Goal: Task Accomplishment & Management: Complete application form

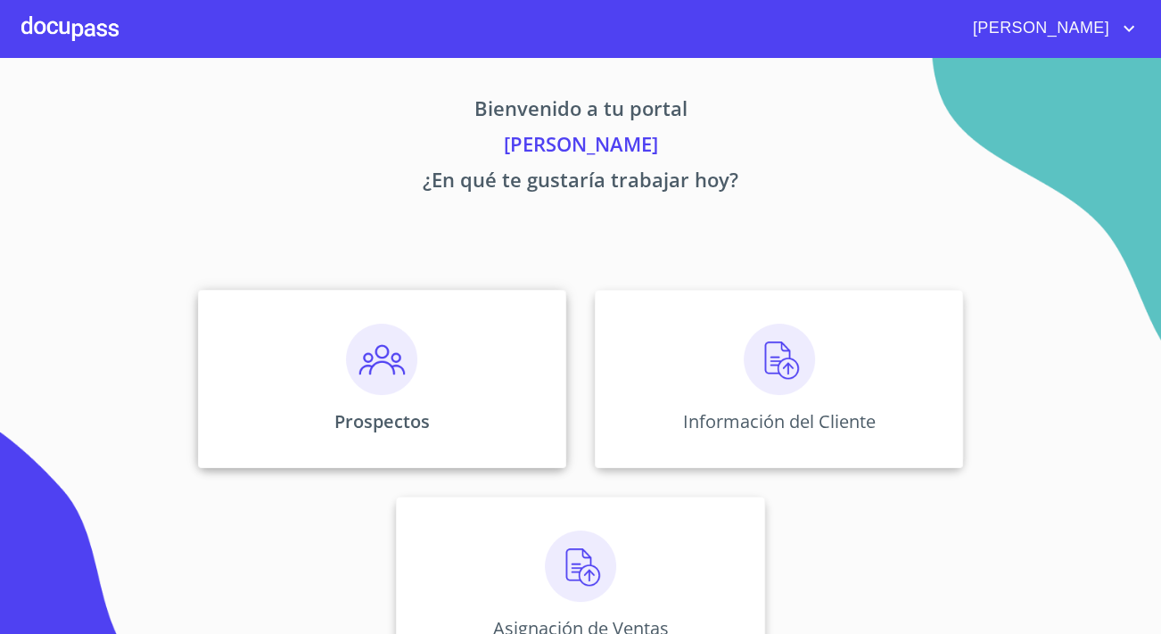
click at [431, 394] on div "Prospectos" at bounding box center [382, 379] width 368 height 178
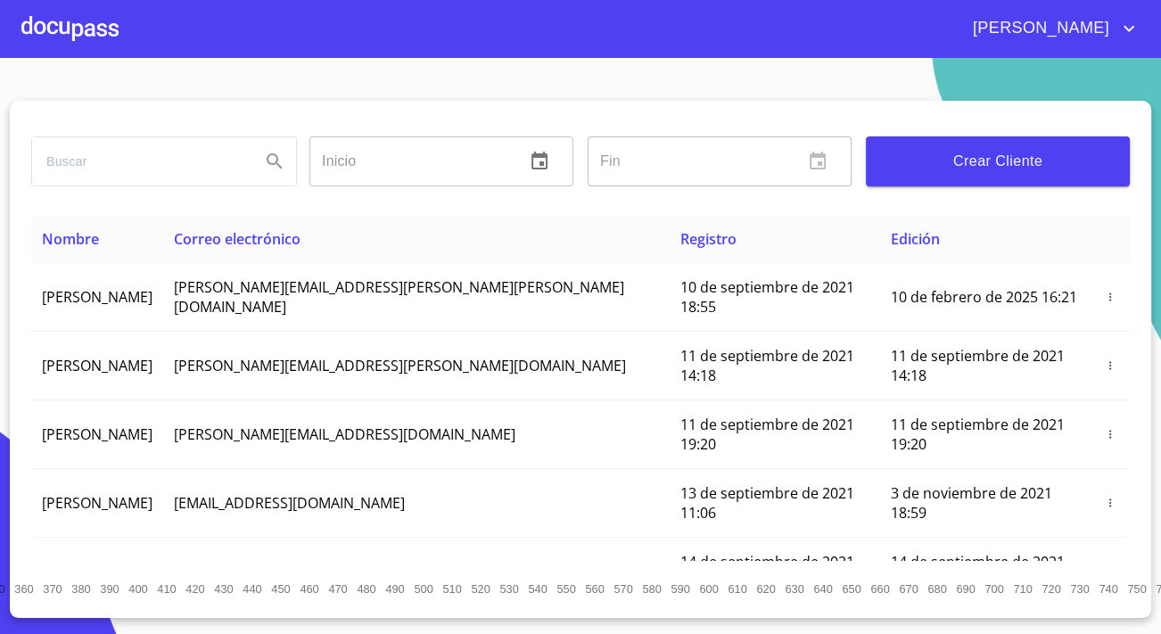
click at [972, 150] on span "Crear Cliente" at bounding box center [997, 161] width 235 height 25
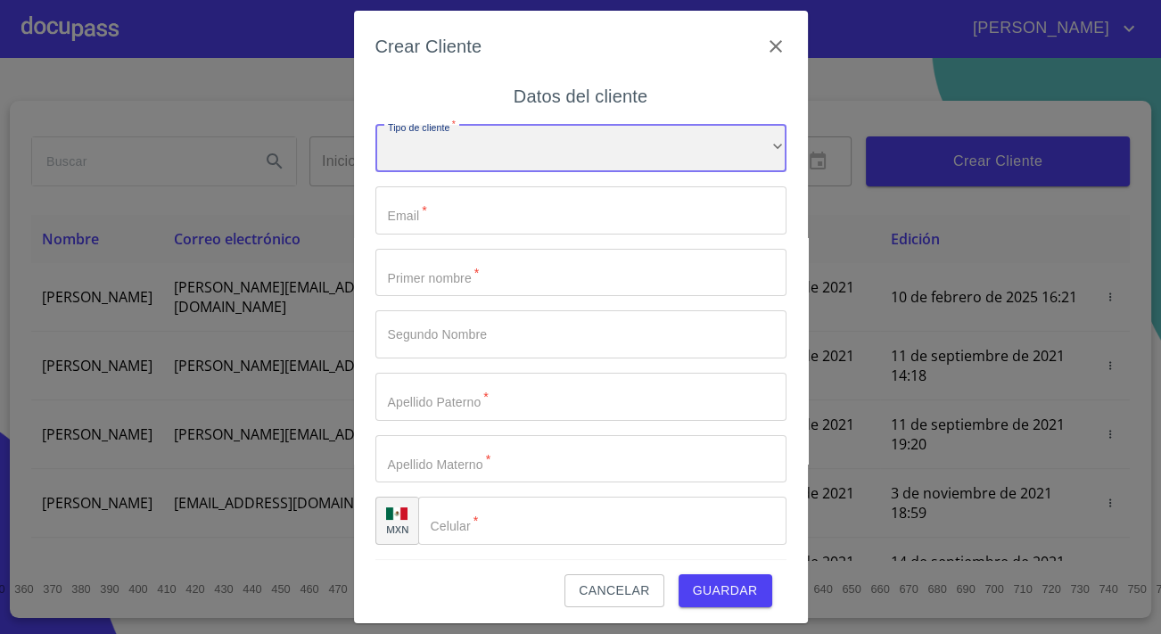
click at [410, 152] on div "​" at bounding box center [580, 149] width 411 height 48
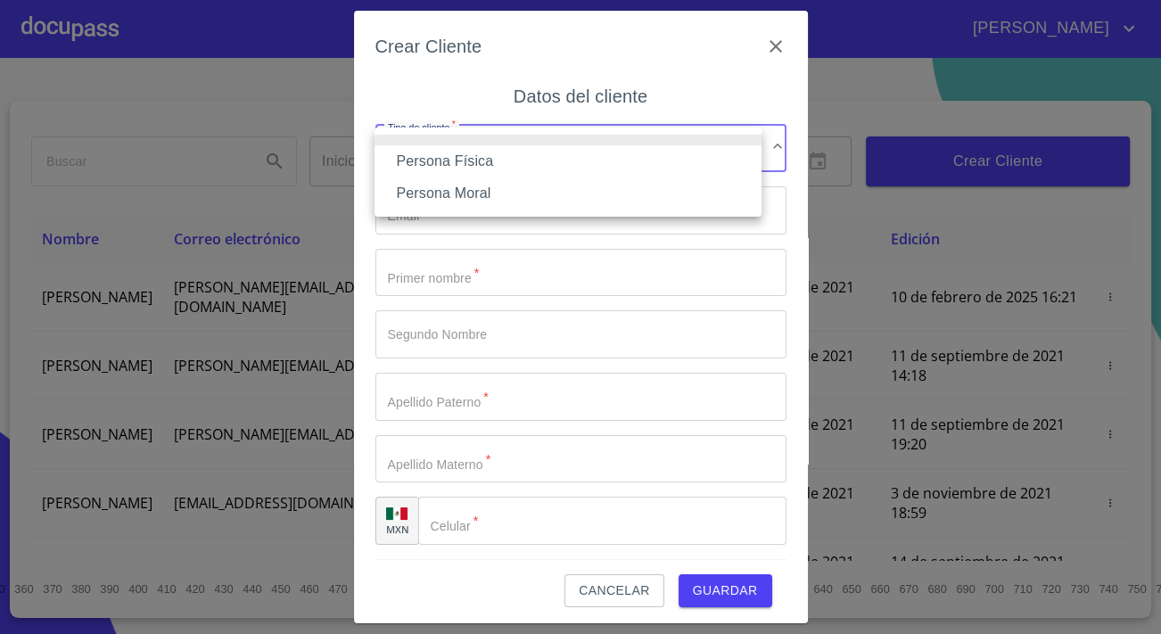
click at [432, 159] on li "Persona Física" at bounding box center [567, 161] width 387 height 32
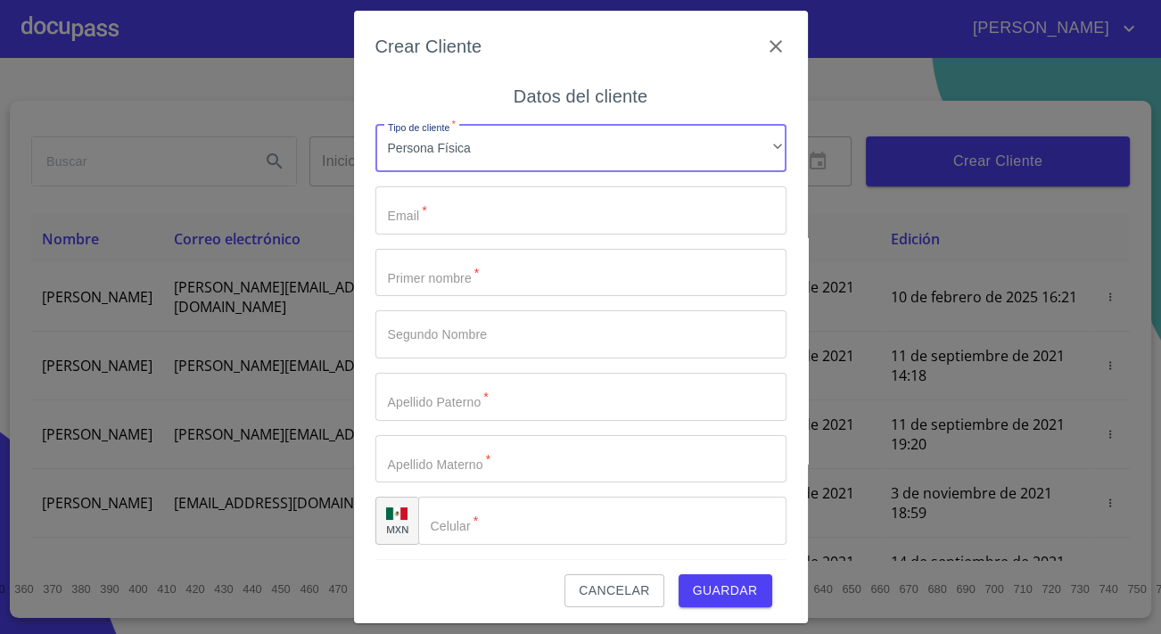
click at [433, 202] on input "Tipo de cliente   *" at bounding box center [580, 210] width 411 height 48
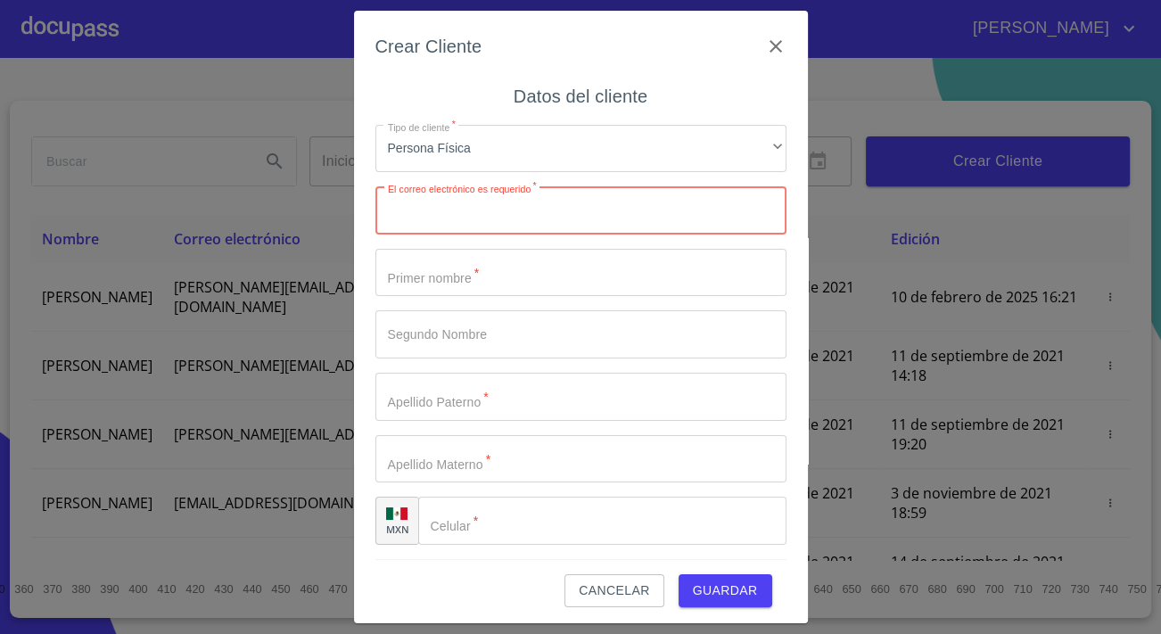
paste input "[EMAIL_ADDRESS][DOMAIN_NAME]"
type input "[EMAIL_ADDRESS][DOMAIN_NAME]"
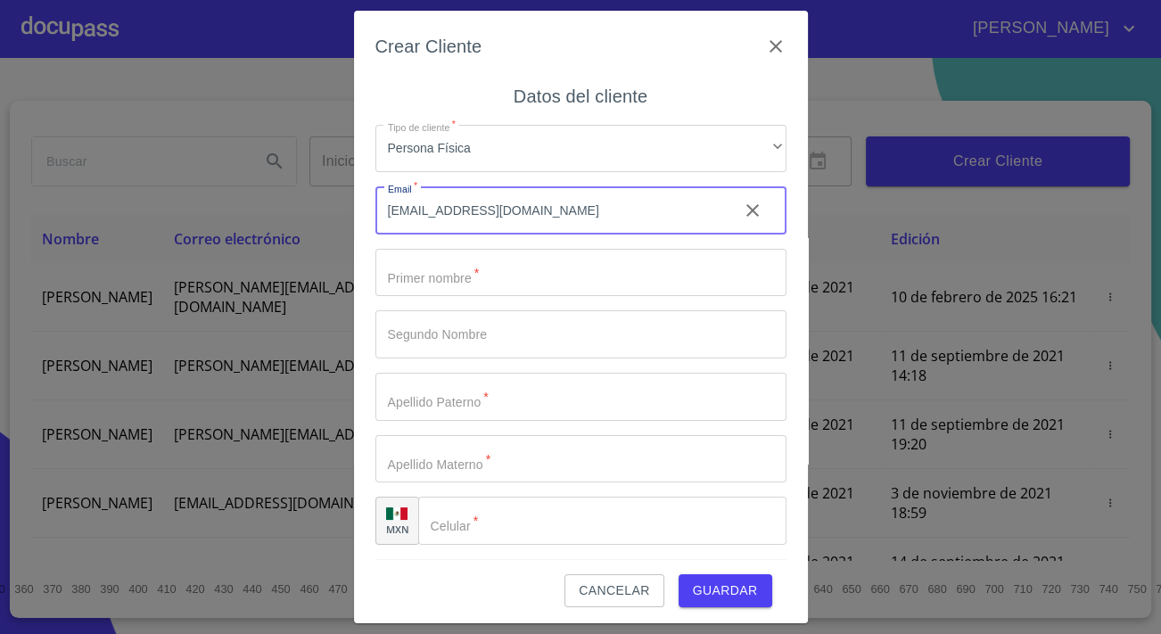
click at [452, 278] on input "Tipo de cliente   *" at bounding box center [580, 273] width 411 height 48
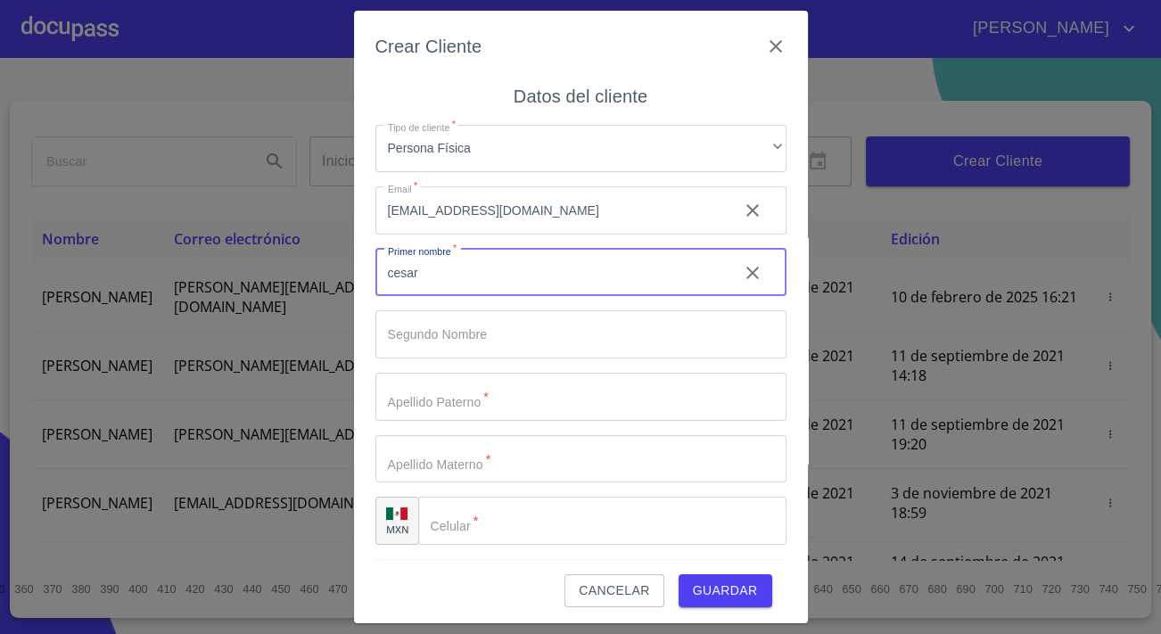
type input "cesar"
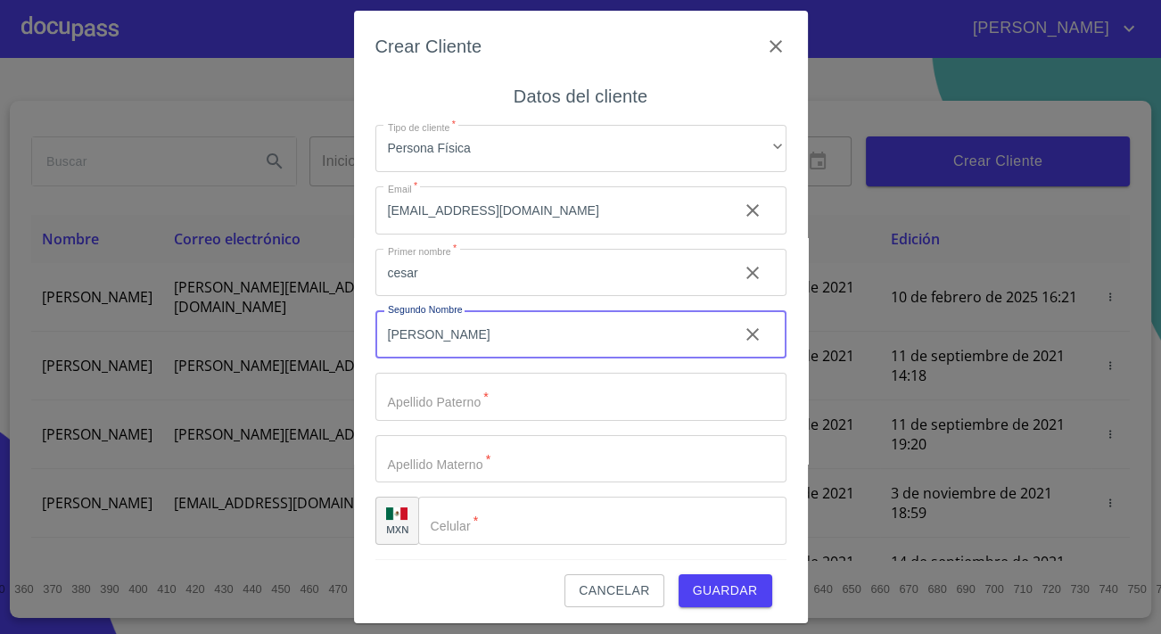
type input "[PERSON_NAME]"
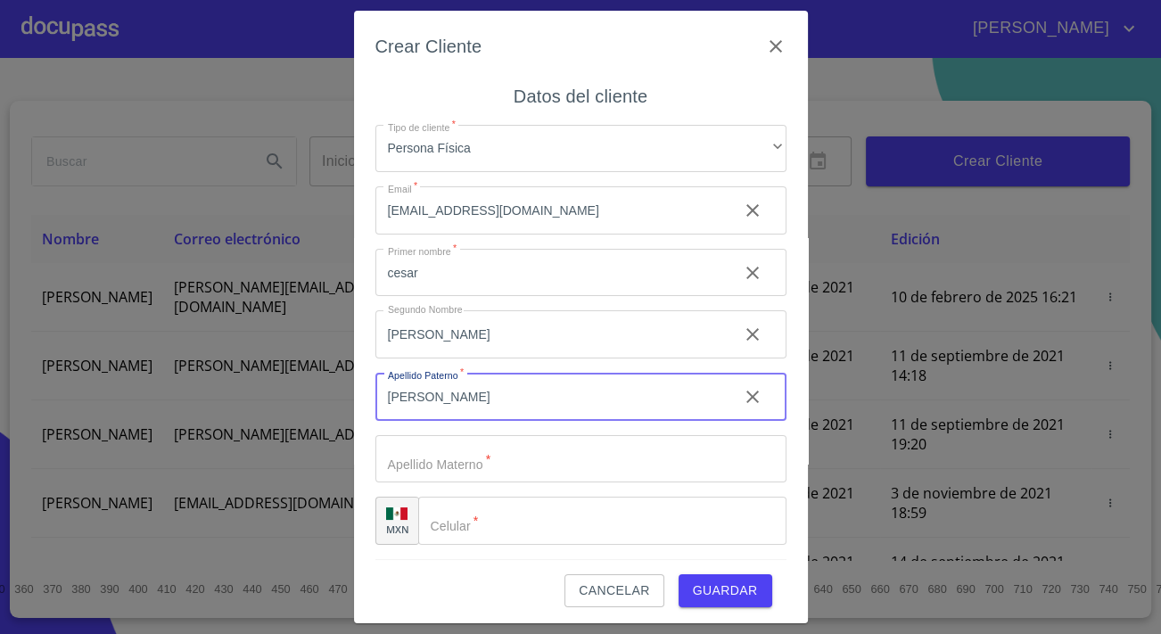
type input "[PERSON_NAME]"
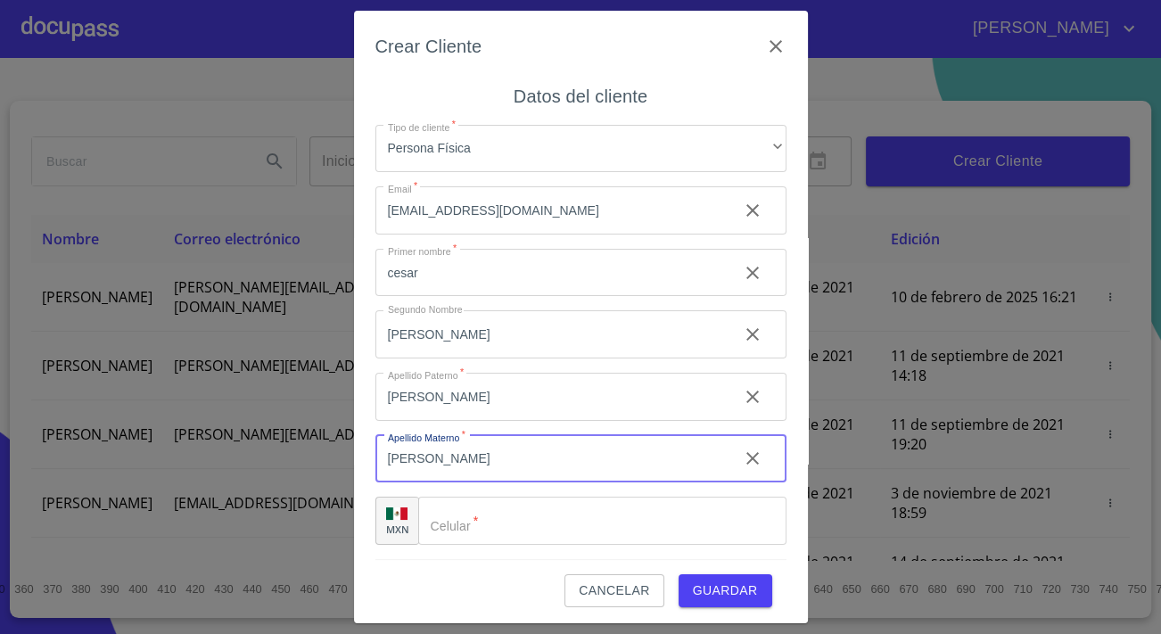
type input "[PERSON_NAME]"
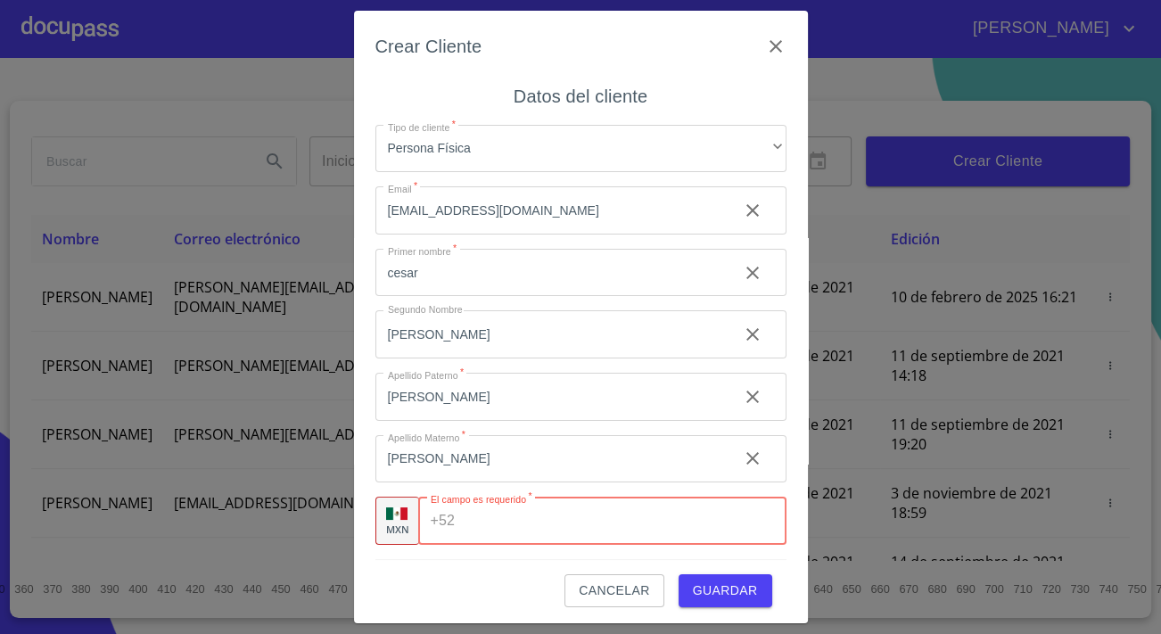
paste input "[PHONE_NUMBER]"
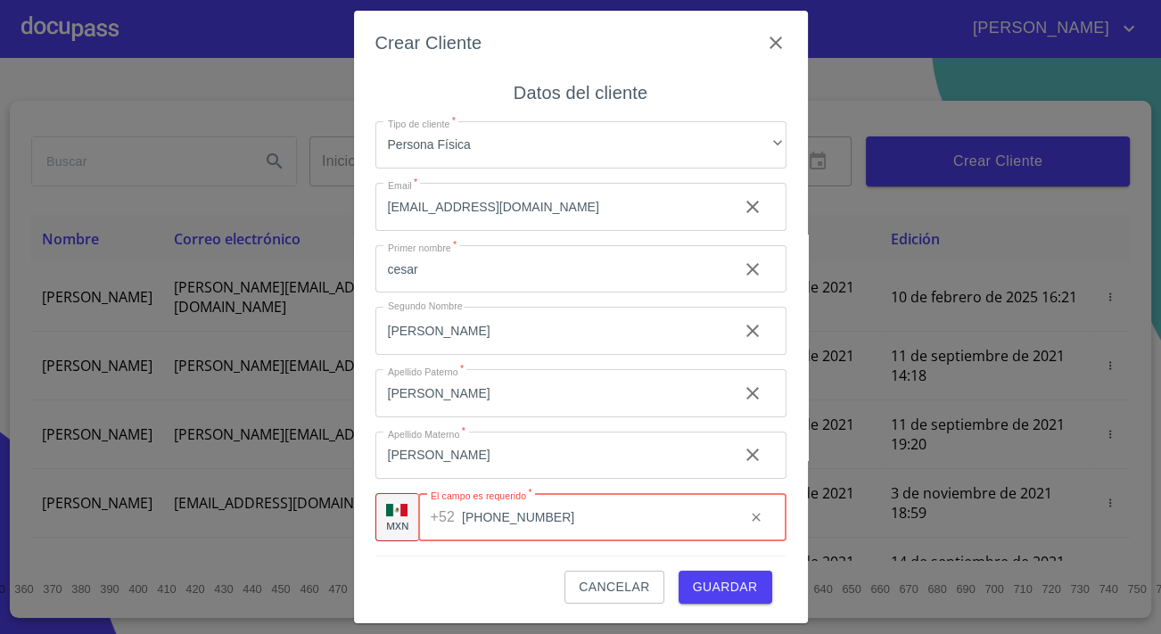
type input "[PHONE_NUMBER]"
click at [714, 590] on span "Guardar" at bounding box center [725, 587] width 65 height 22
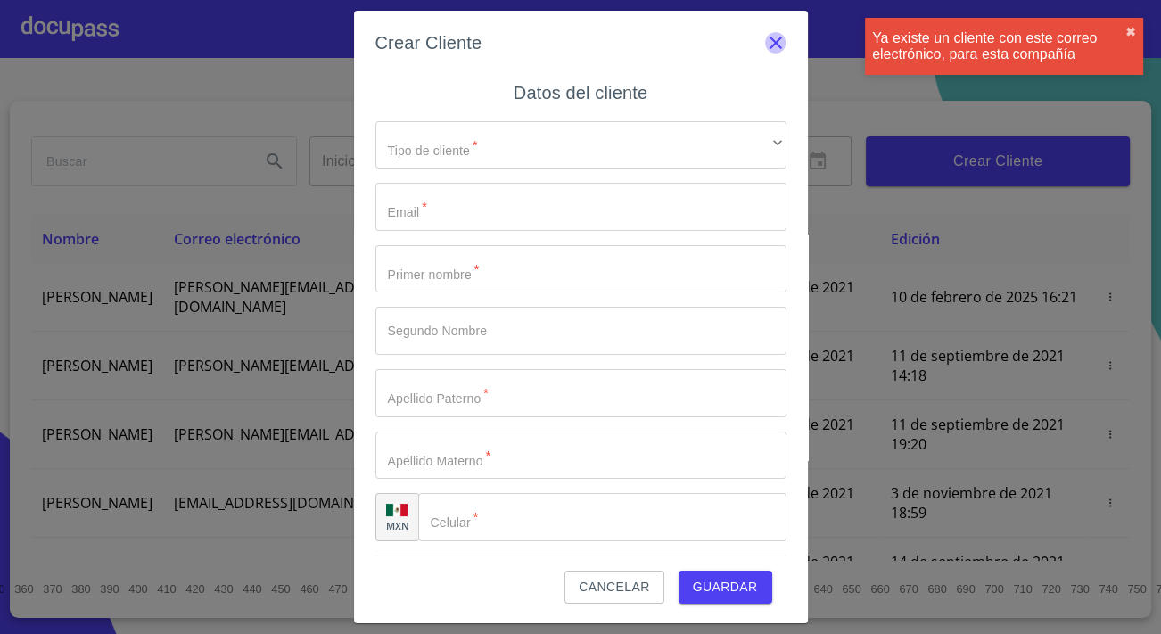
click at [769, 45] on icon "button" at bounding box center [775, 43] width 12 height 12
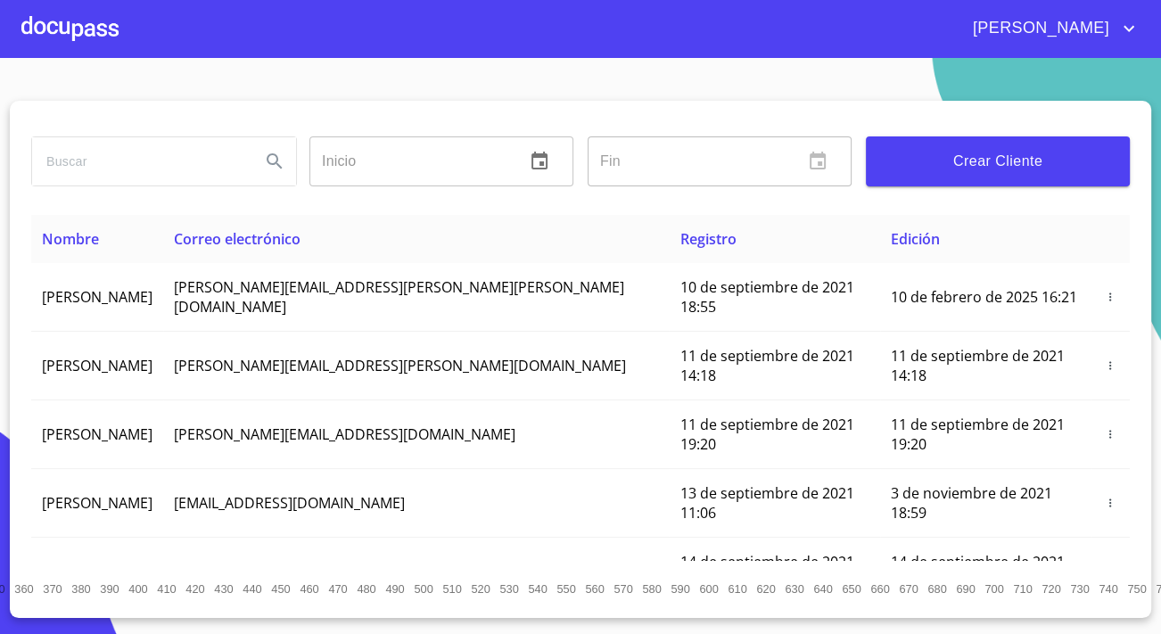
click at [209, 132] on div at bounding box center [163, 161] width 278 height 64
drag, startPoint x: 195, startPoint y: 168, endPoint x: -4, endPoint y: 159, distance: 199.0
click at [0, 159] on html "[PERSON_NAME] ​ Fin ​ Crear Cliente Nombre Correo electrónico Registro Edición …" at bounding box center [580, 317] width 1161 height 634
click at [152, 171] on input "search" at bounding box center [139, 161] width 214 height 48
paste input "[EMAIL_ADDRESS][DOMAIN_NAME]"
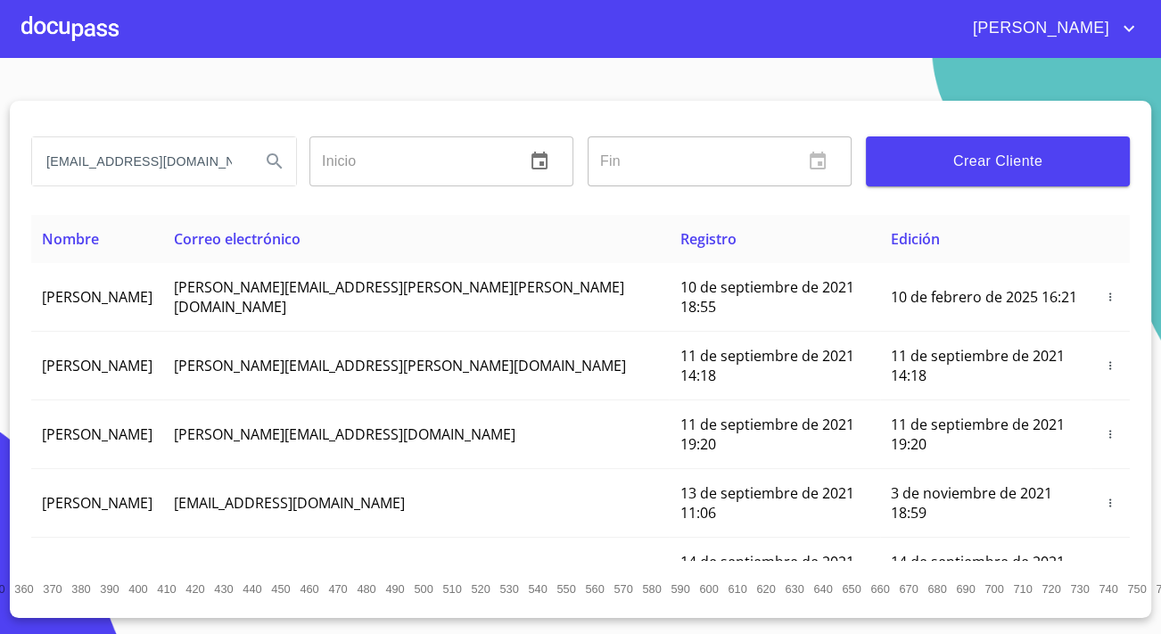
type input "[EMAIL_ADDRESS][DOMAIN_NAME]"
click at [270, 157] on icon "Search" at bounding box center [274, 161] width 21 height 21
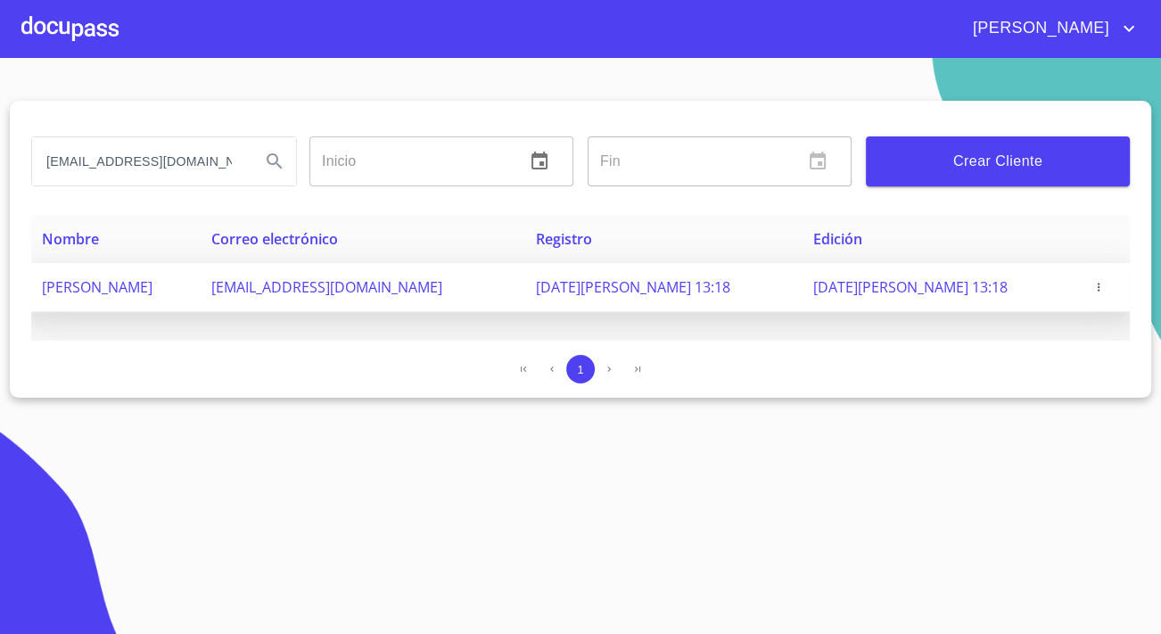
click at [1103, 285] on icon "button" at bounding box center [1098, 287] width 12 height 12
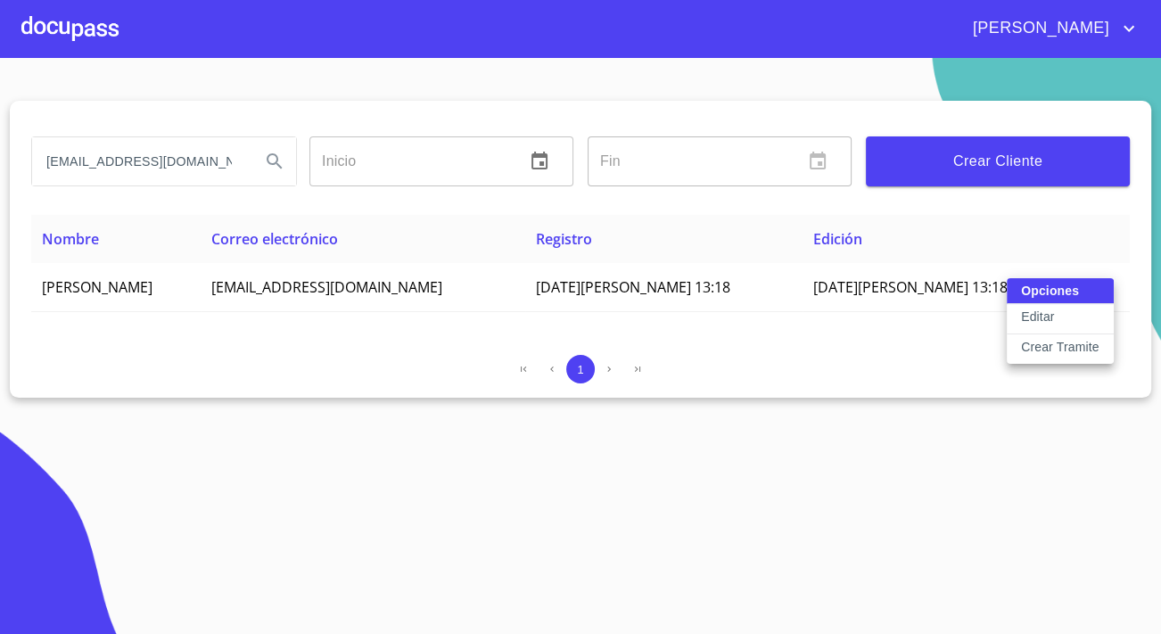
click at [1034, 345] on p "Crear Tramite" at bounding box center [1060, 347] width 78 height 18
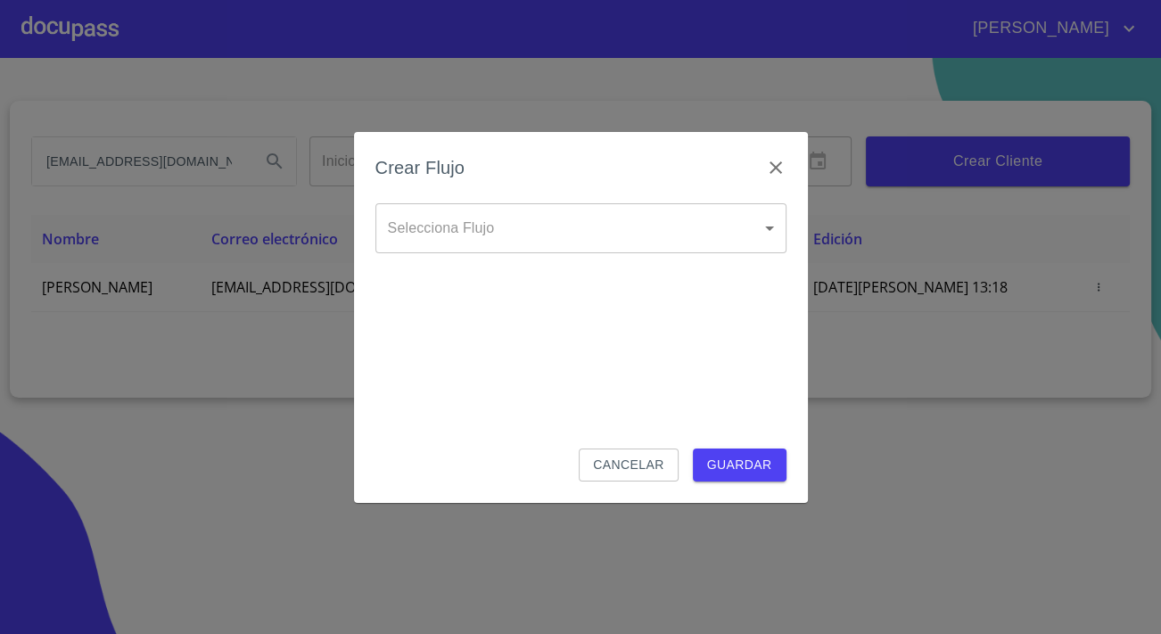
click at [608, 228] on body "[PERSON_NAME] [EMAIL_ADDRESS][DOMAIN_NAME] Inicio ​ Fin ​ Crear Cliente Nombre …" at bounding box center [580, 317] width 1161 height 634
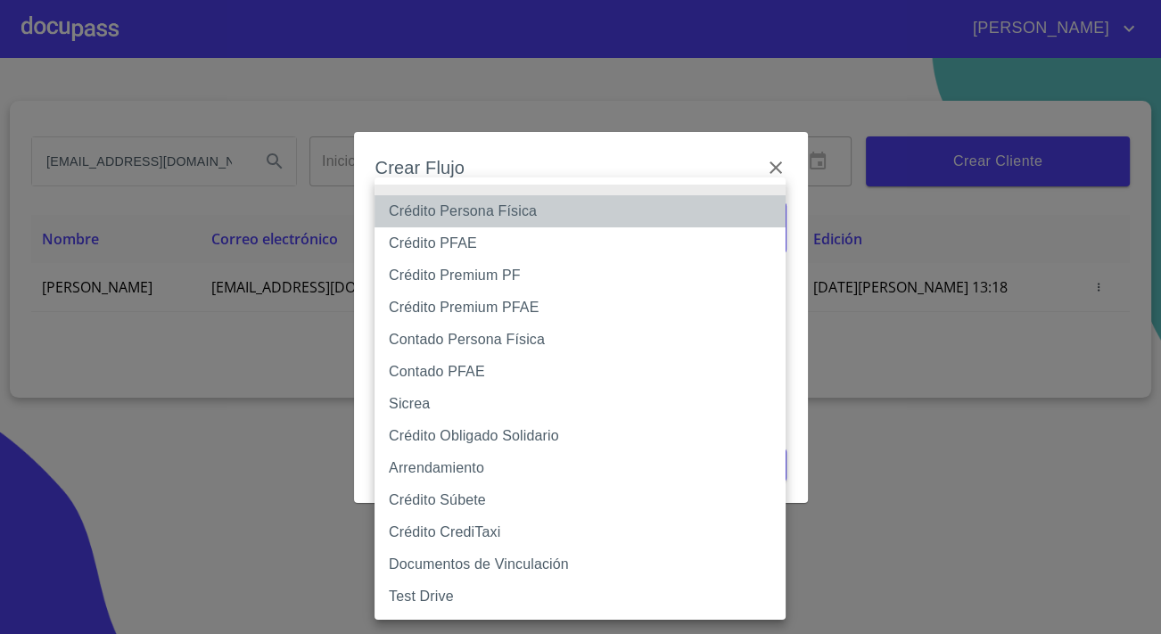
click at [488, 218] on li "Crédito Persona Física" at bounding box center [579, 211] width 411 height 32
type input "6009fb3c7d1714eb8809aa97"
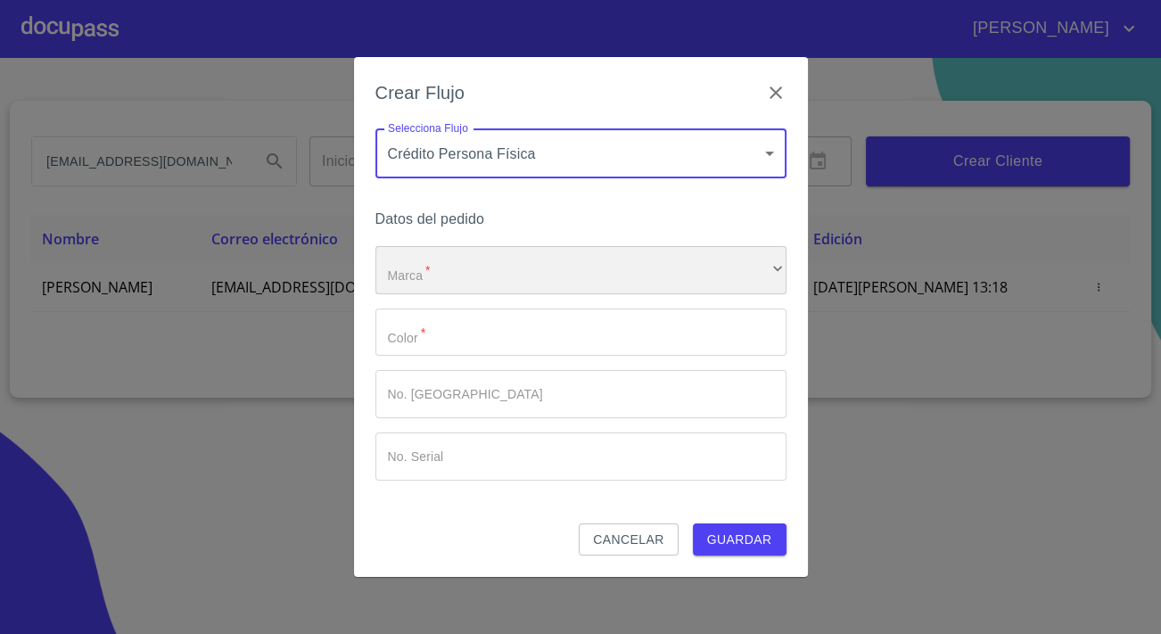
click at [528, 259] on div "​" at bounding box center [580, 270] width 411 height 48
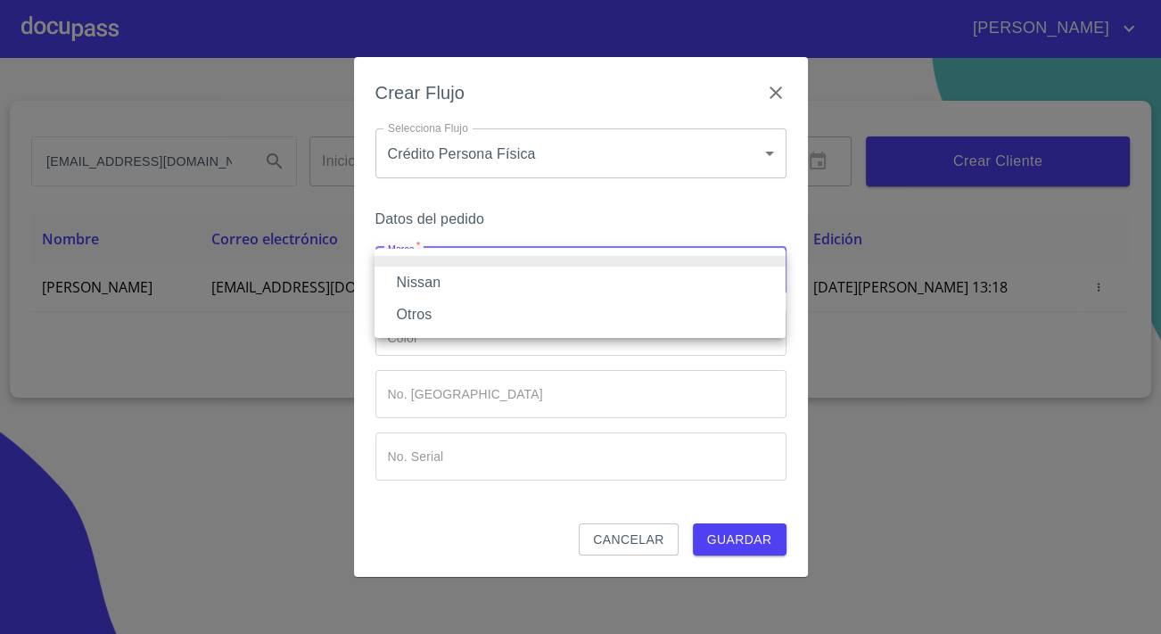
click at [457, 288] on li "Nissan" at bounding box center [579, 283] width 411 height 32
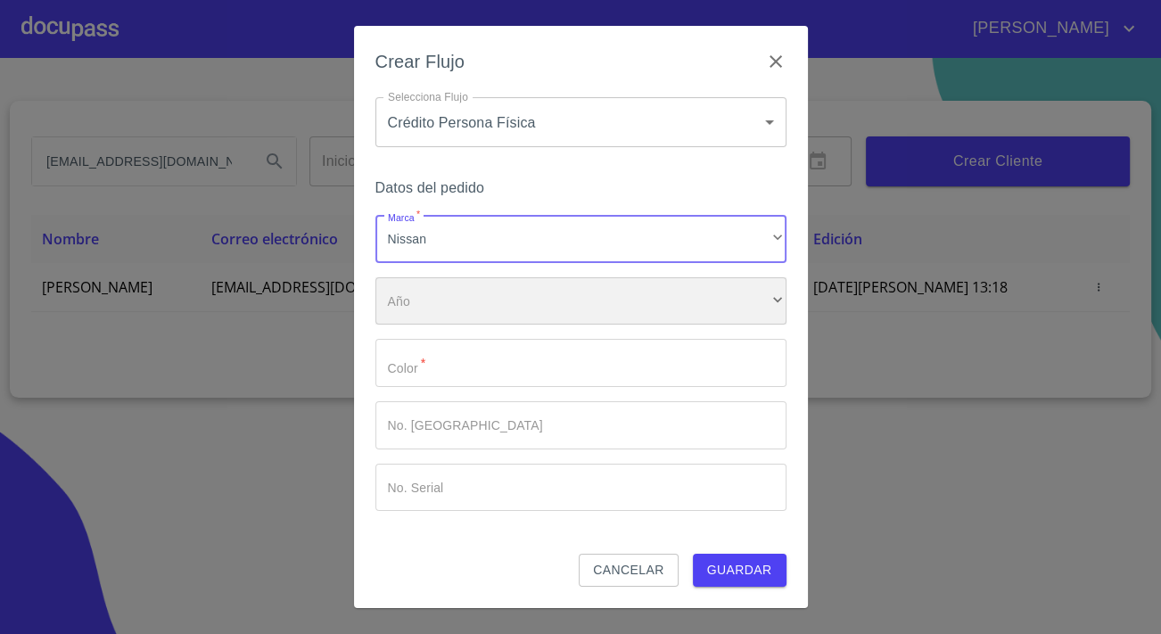
click at [466, 308] on div "​" at bounding box center [580, 301] width 411 height 48
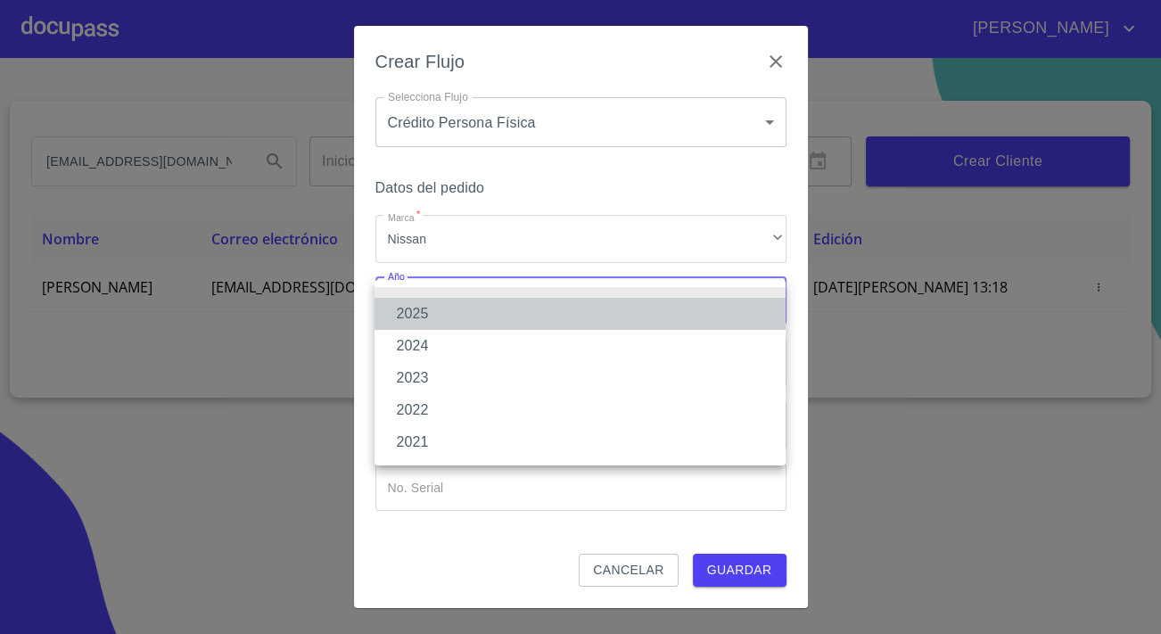
click at [421, 317] on li "2025" at bounding box center [579, 314] width 411 height 32
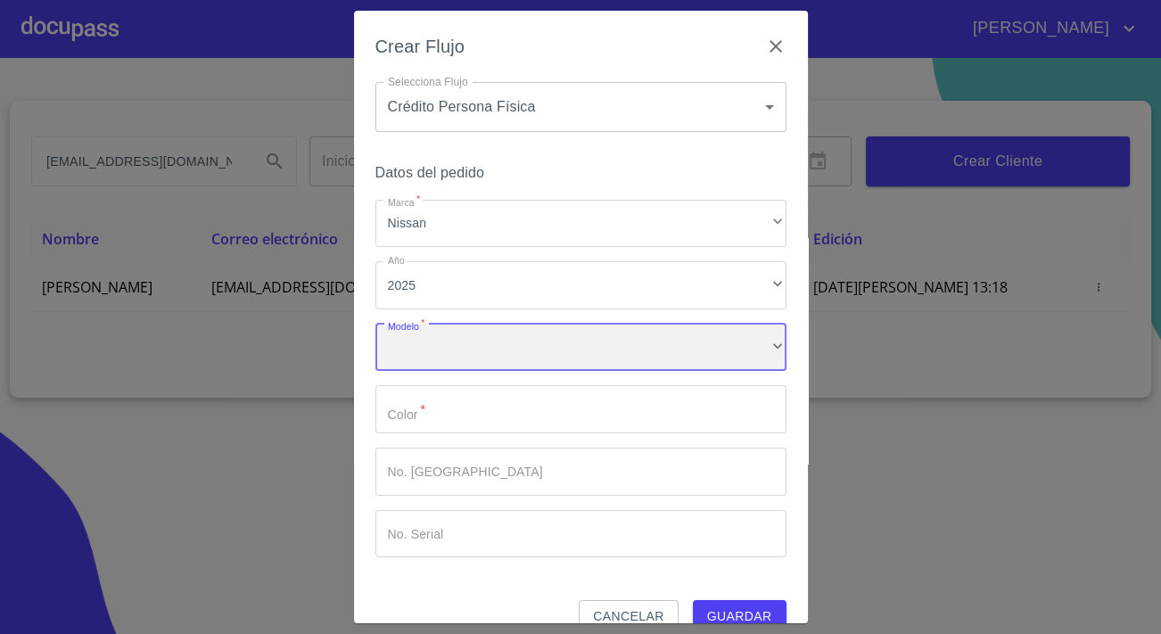
click at [448, 351] on div "​" at bounding box center [580, 348] width 411 height 48
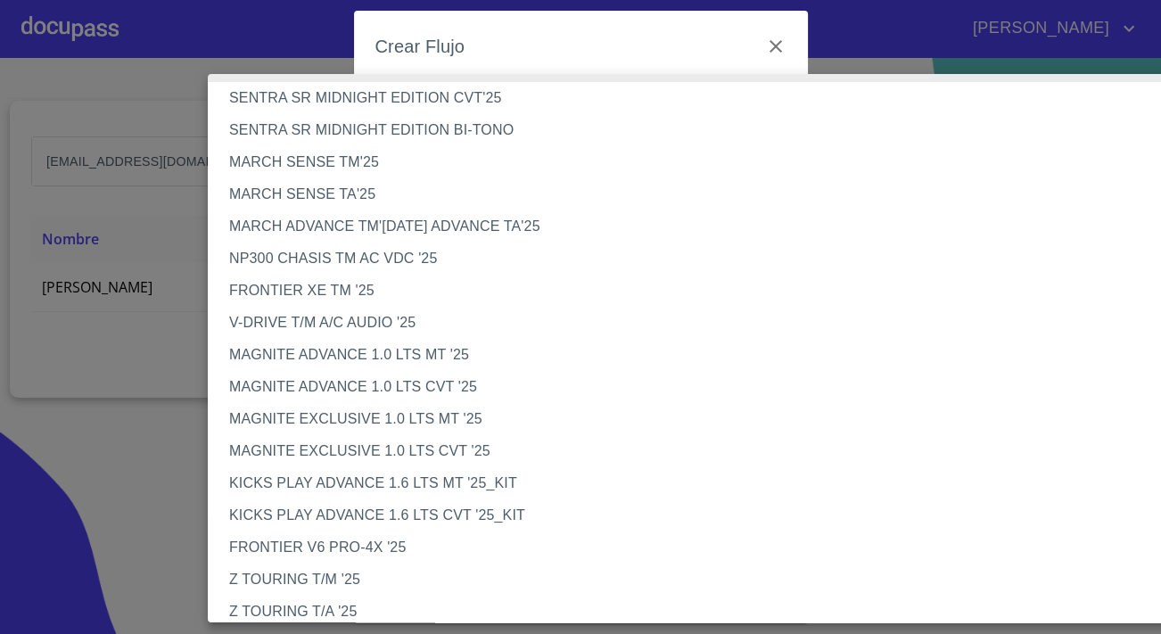
scroll to position [0, 0]
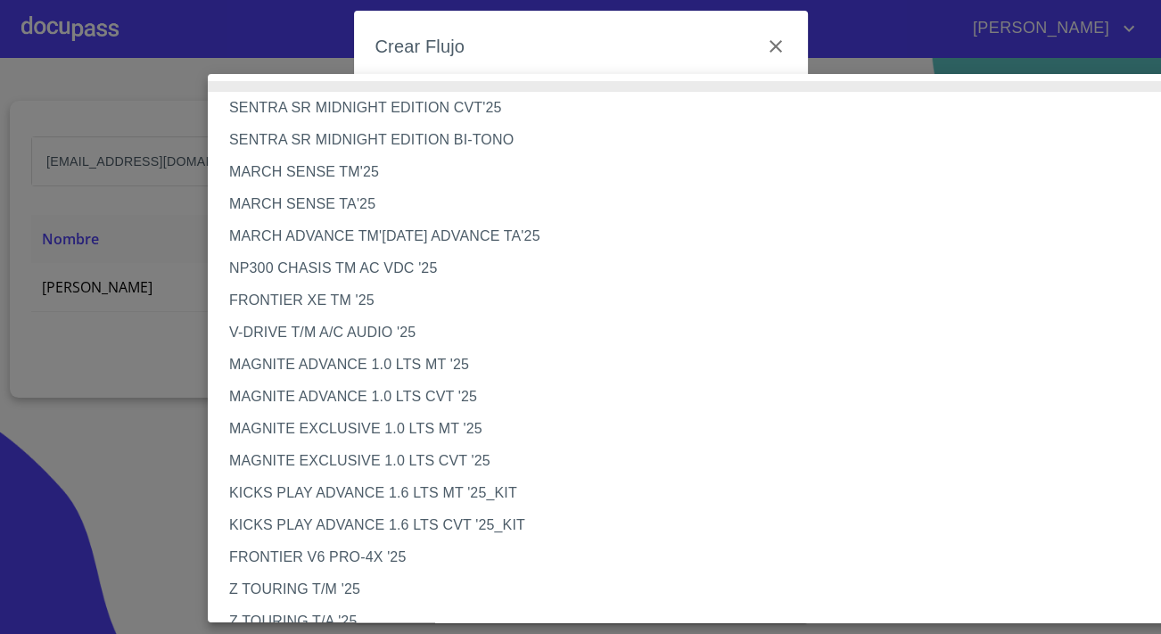
click at [388, 261] on li "NP300 CHASIS TM AC VDC '25" at bounding box center [705, 268] width 994 height 32
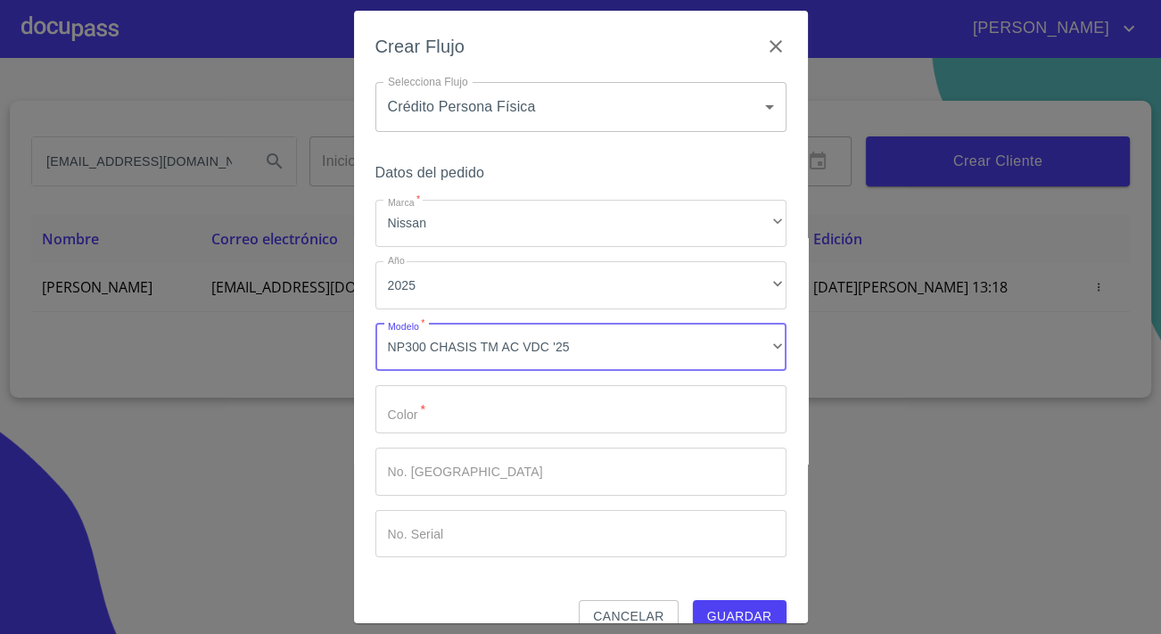
click at [441, 398] on input "Marca   *" at bounding box center [580, 409] width 411 height 48
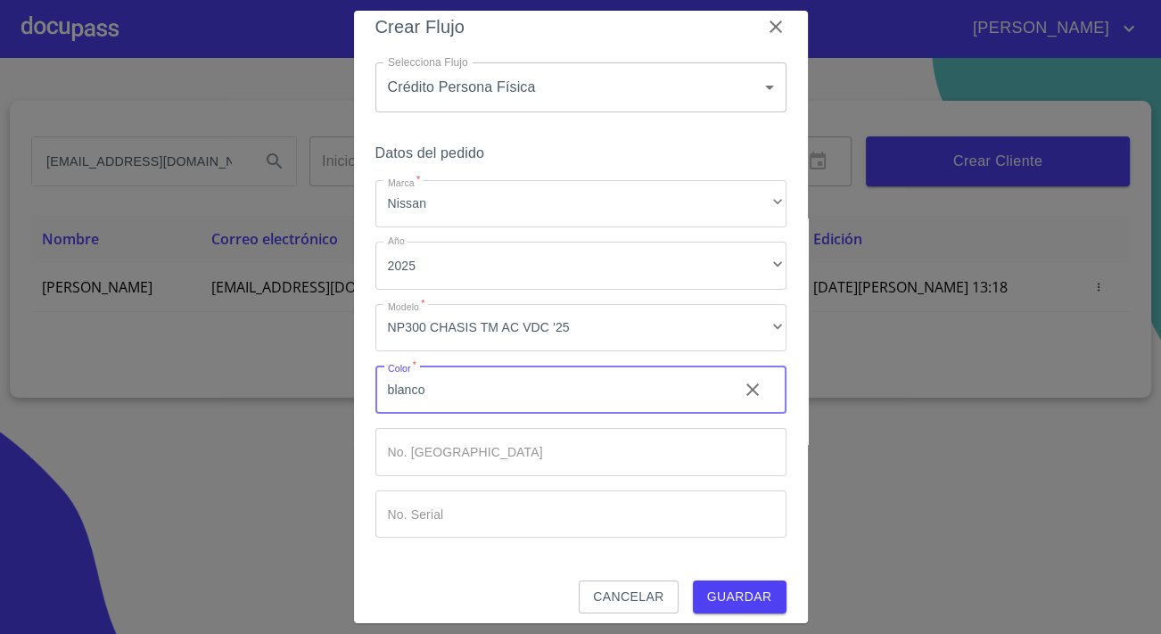
scroll to position [29, 0]
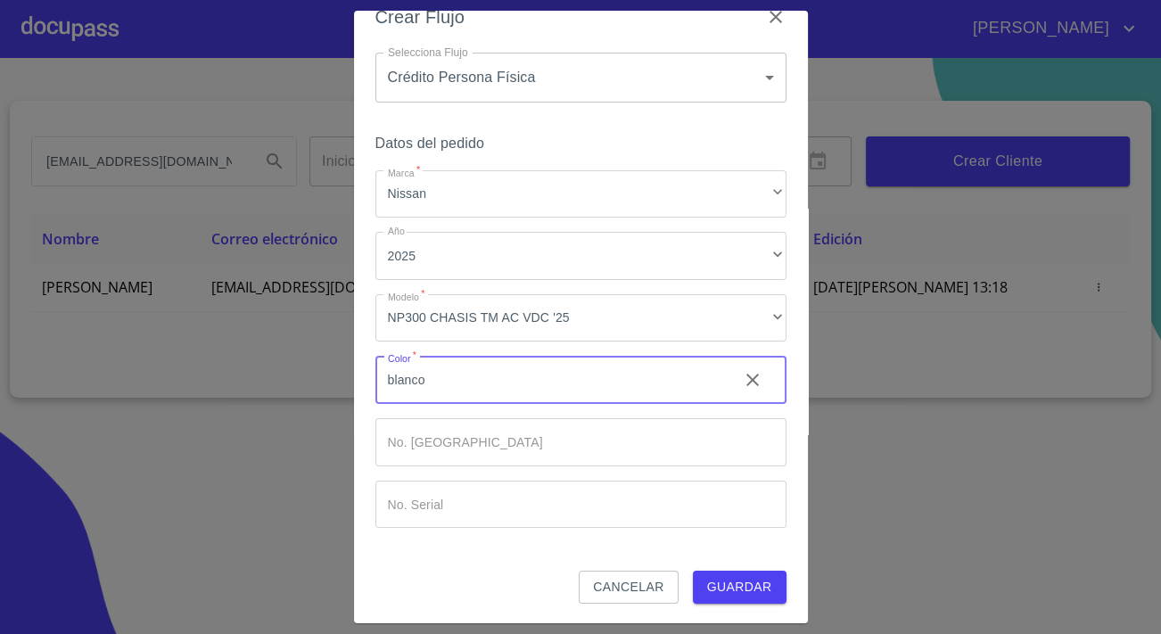
type input "blanco"
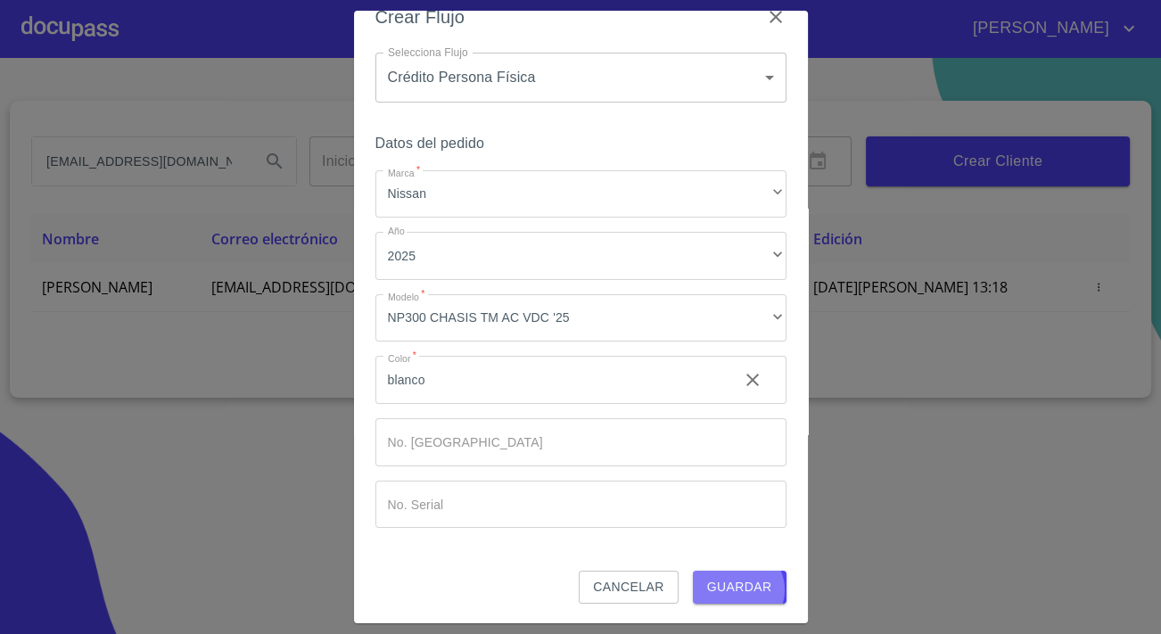
click at [729, 588] on span "Guardar" at bounding box center [739, 587] width 65 height 22
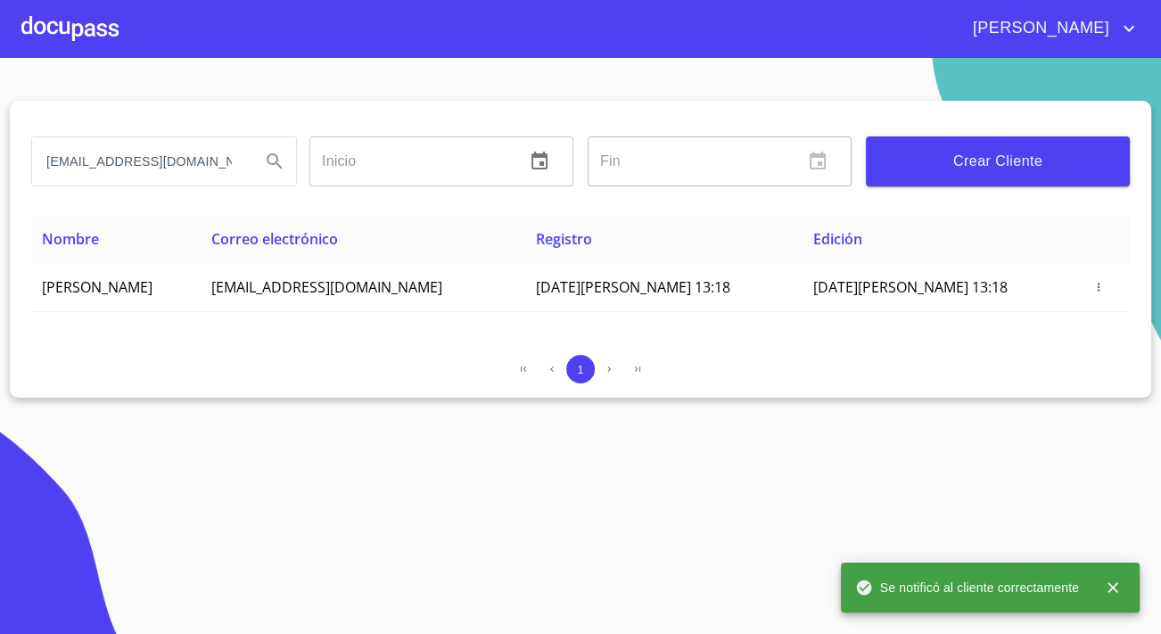
click at [88, 35] on div at bounding box center [69, 28] width 97 height 57
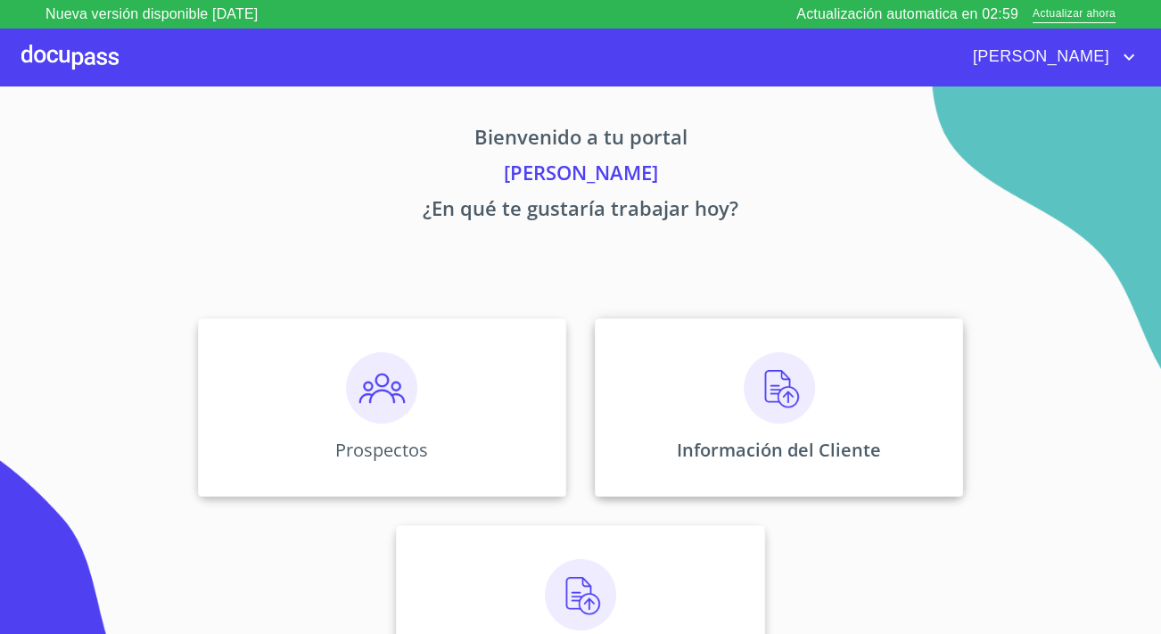
click at [813, 362] on div "Información del Cliente" at bounding box center [779, 407] width 368 height 178
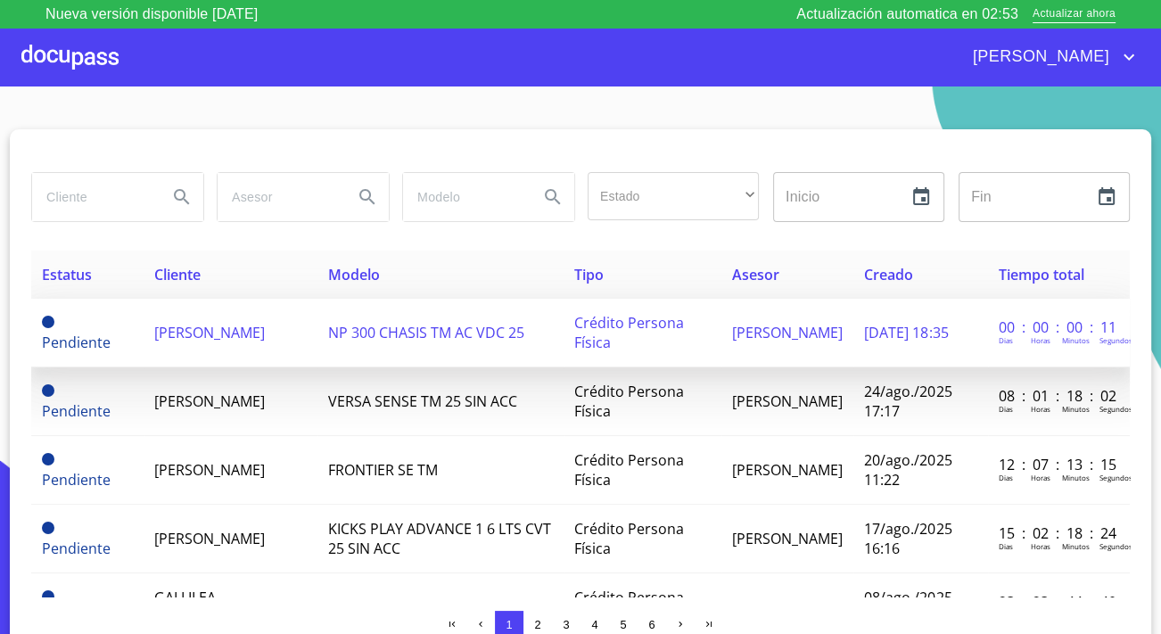
click at [239, 326] on span "[PERSON_NAME]" at bounding box center [209, 333] width 111 height 20
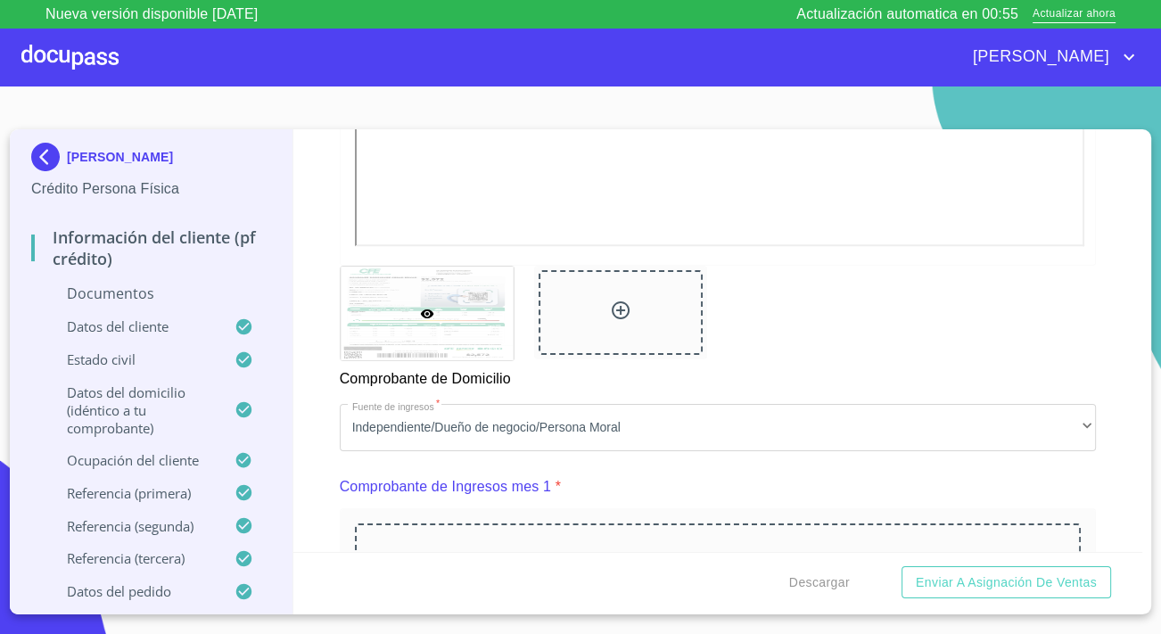
scroll to position [1377, 0]
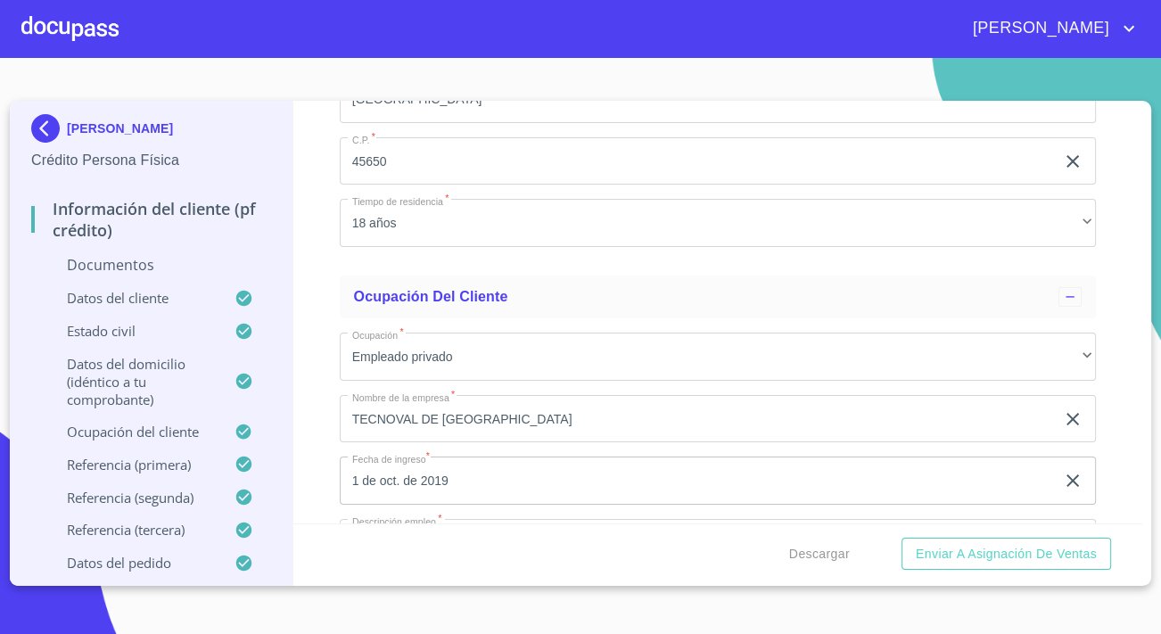
scroll to position [5673, 0]
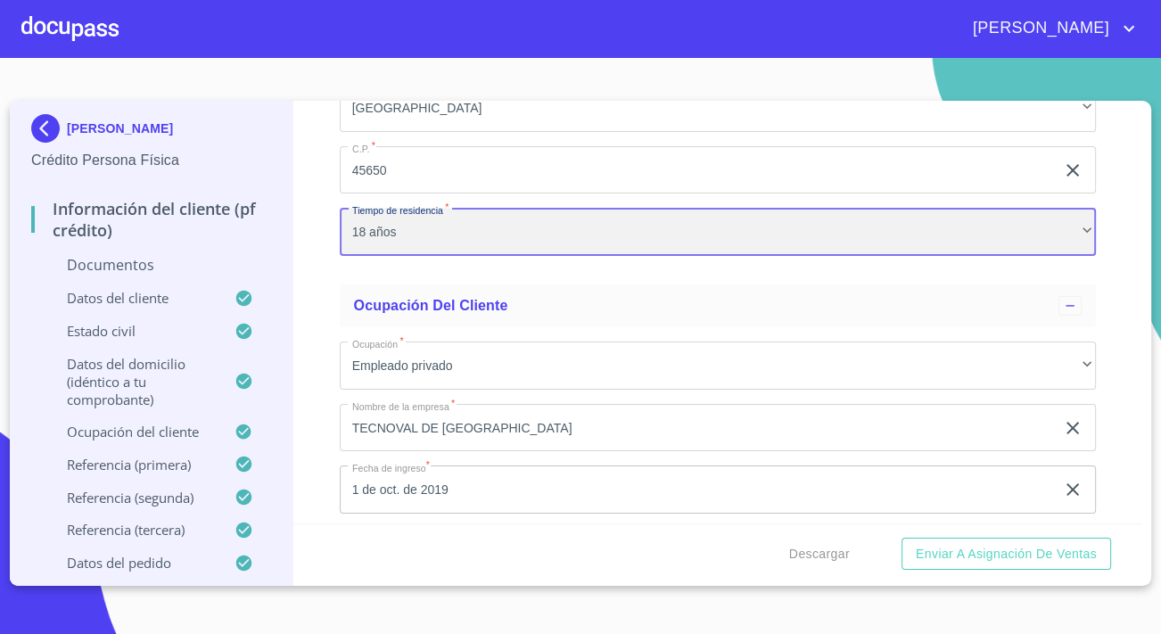
click at [361, 253] on div "18 años" at bounding box center [718, 232] width 756 height 48
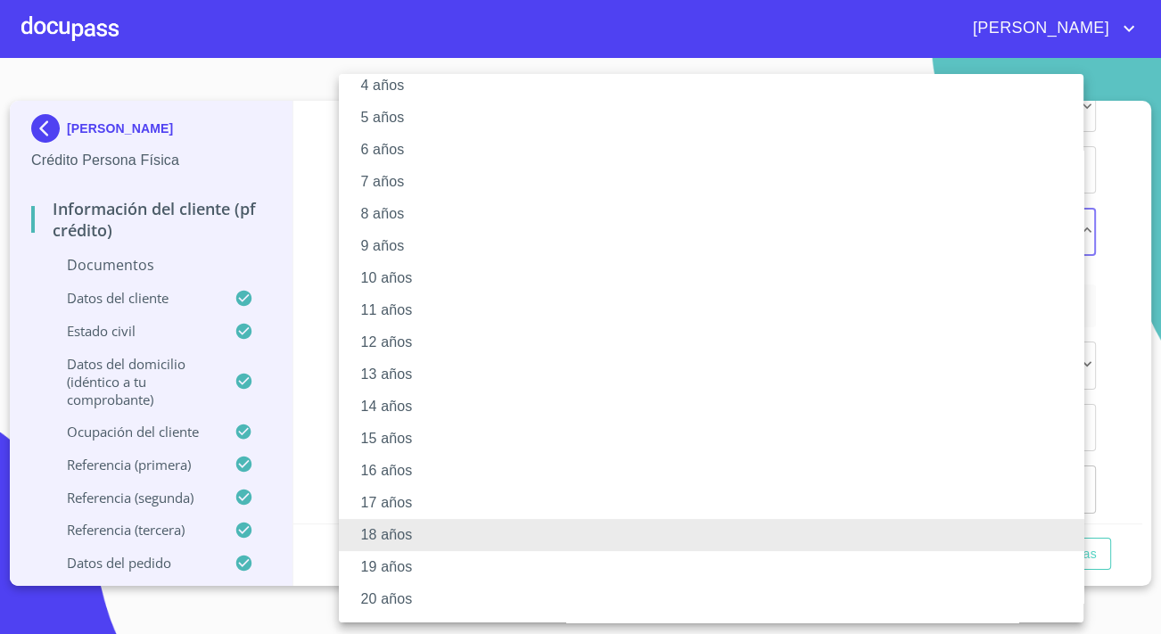
scroll to position [150, 0]
click at [387, 606] on li "20 años" at bounding box center [717, 600] width 757 height 32
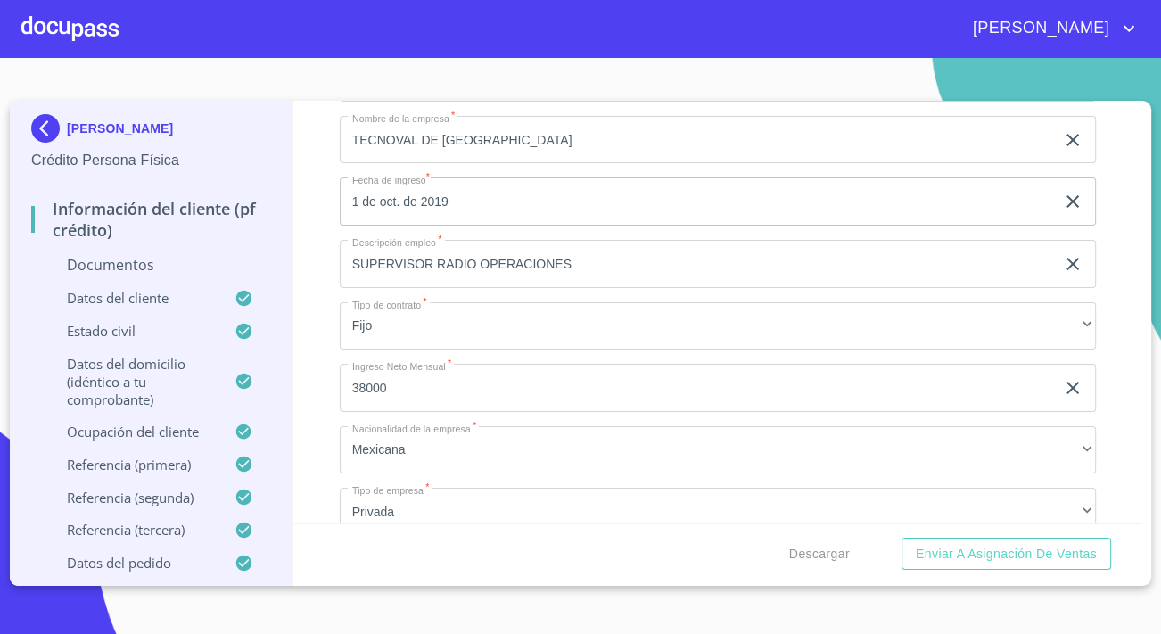
scroll to position [5997, 0]
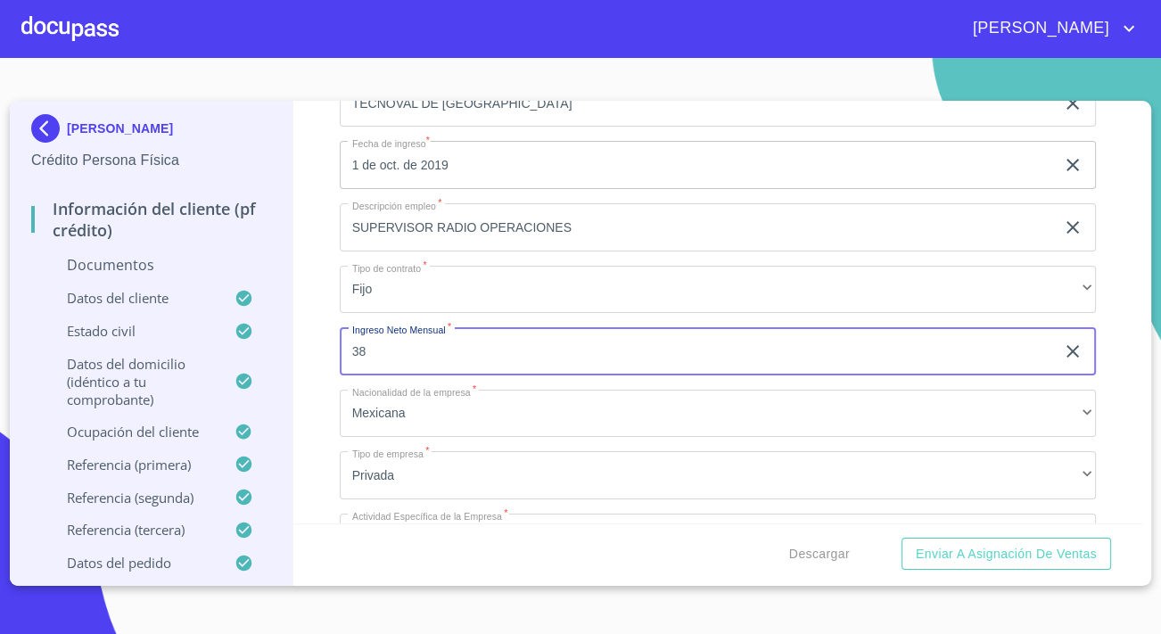
type input "3"
type input "38000"
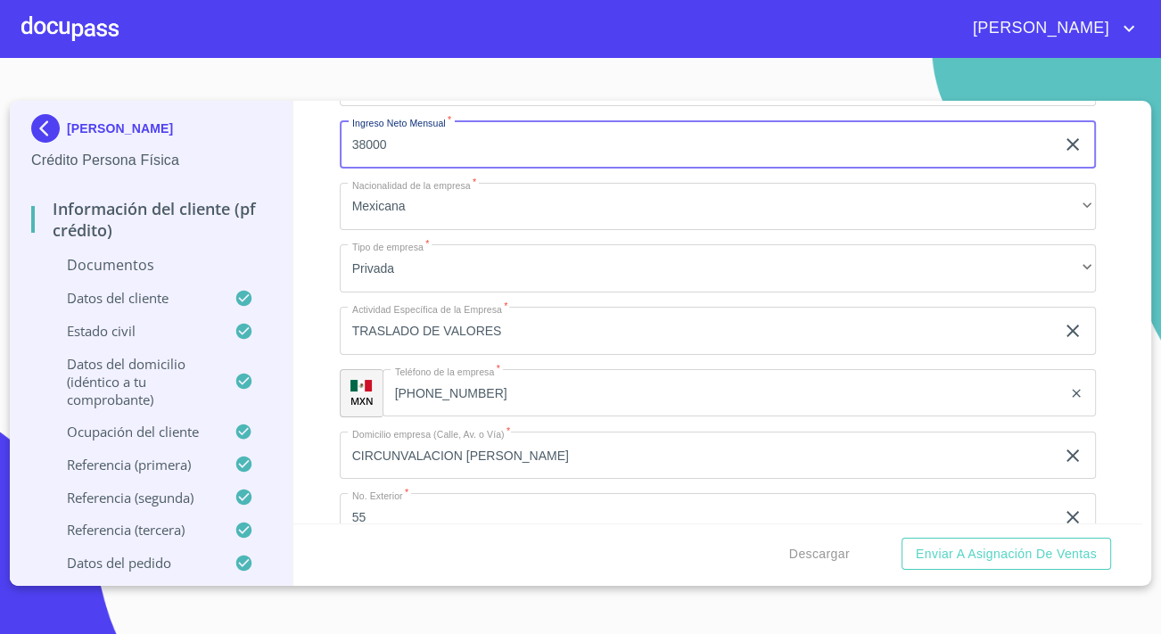
scroll to position [6241, 0]
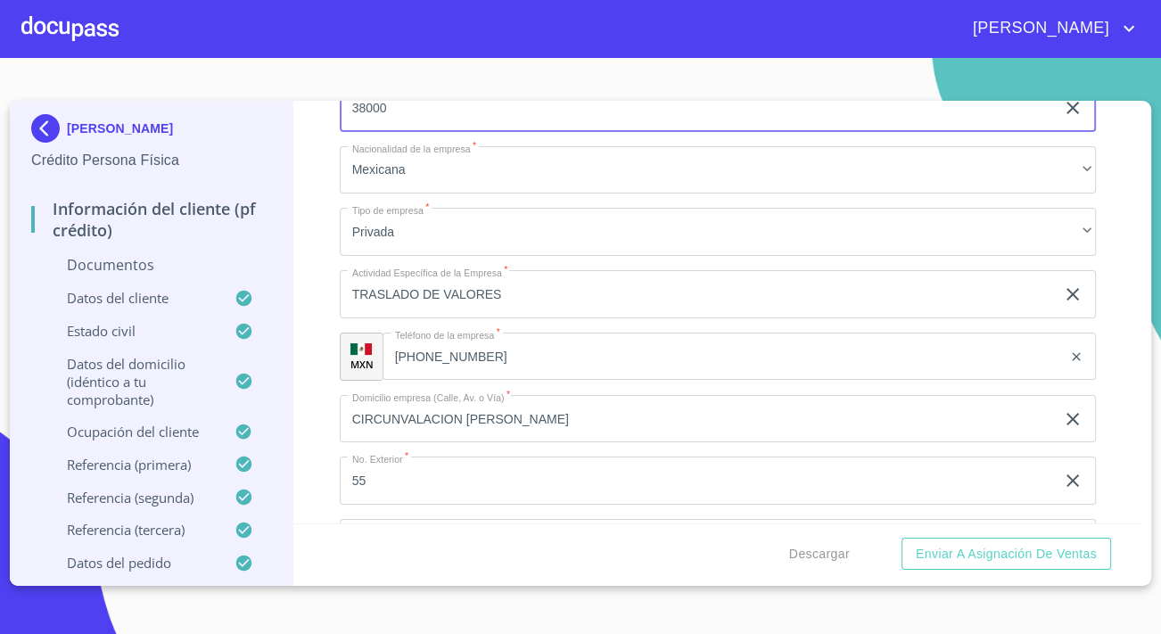
click at [331, 203] on div "Información del cliente (PF crédito) Documentos Documento de identificación.   …" at bounding box center [718, 312] width 850 height 423
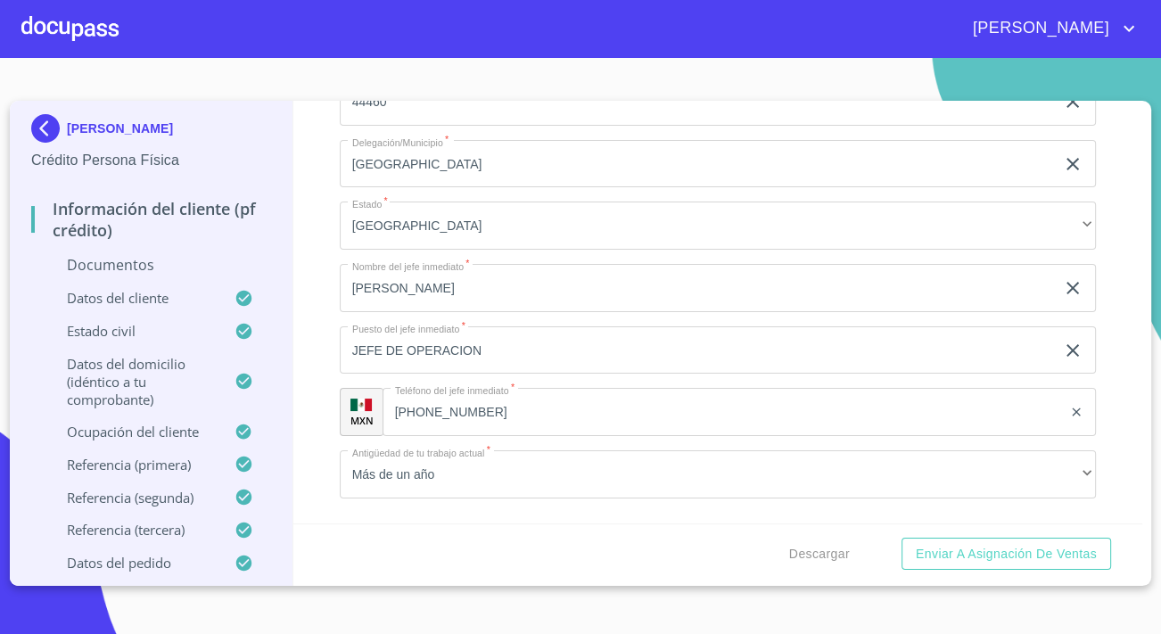
scroll to position [6808, 0]
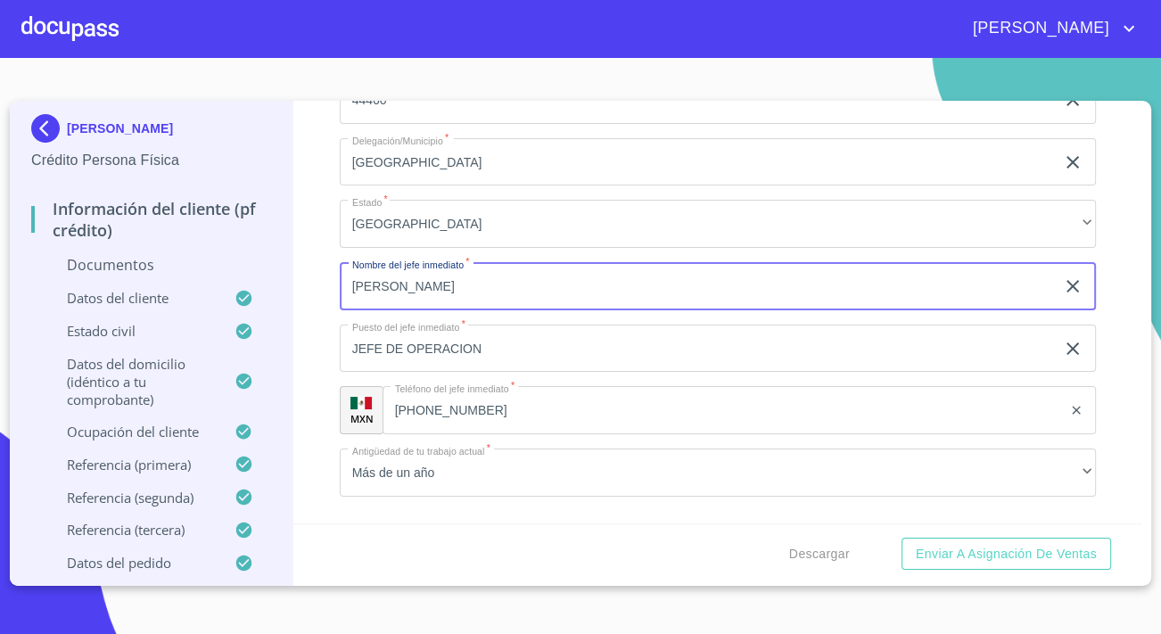
drag, startPoint x: 499, startPoint y: 298, endPoint x: 235, endPoint y: 300, distance: 263.9
click at [235, 300] on div "CESAR EDUARDO GONZALEZ RODRIGUEZ Crédito Persona Física Información del cliente…" at bounding box center [576, 343] width 1132 height 485
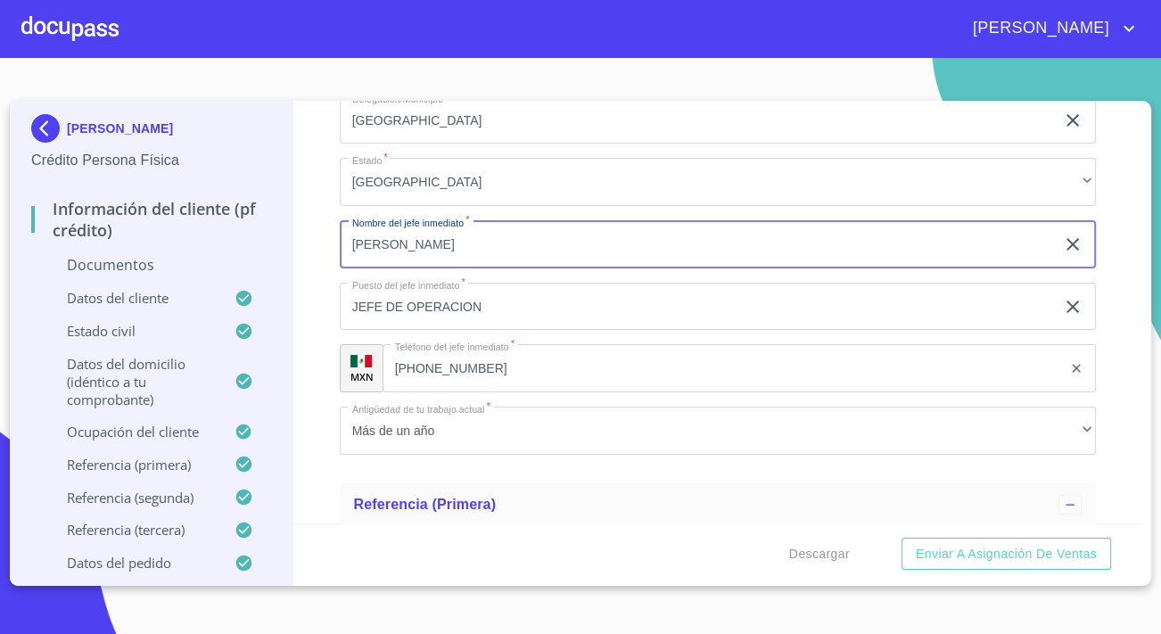
scroll to position [6889, 0]
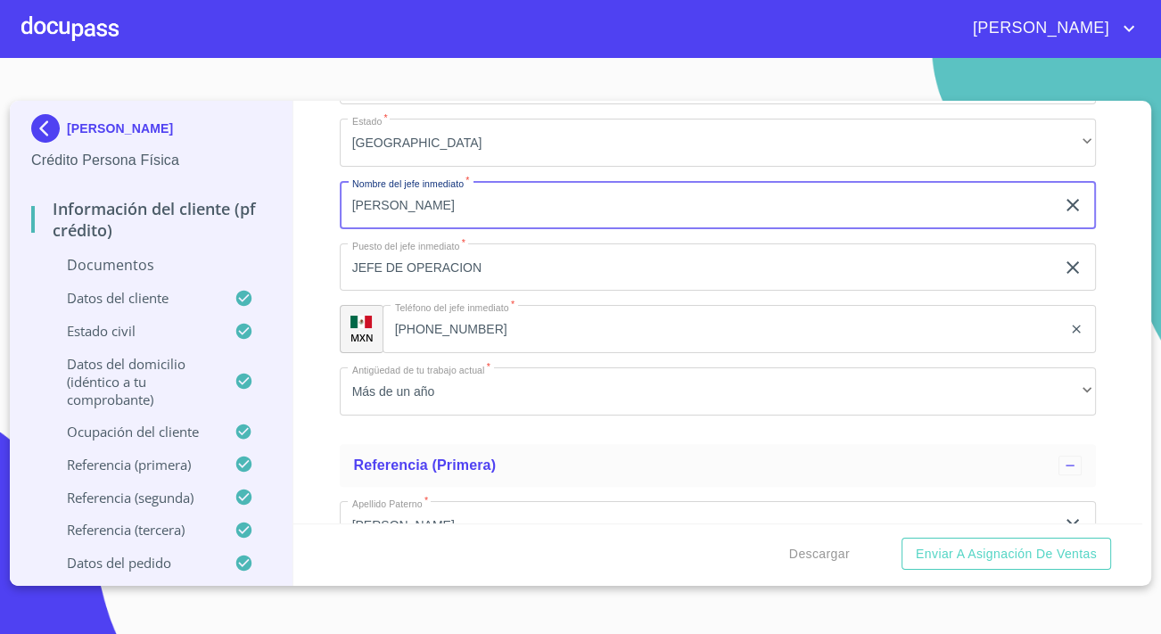
type input "ulises"
click at [548, 330] on input "[PHONE_NUMBER]" at bounding box center [721, 329] width 679 height 48
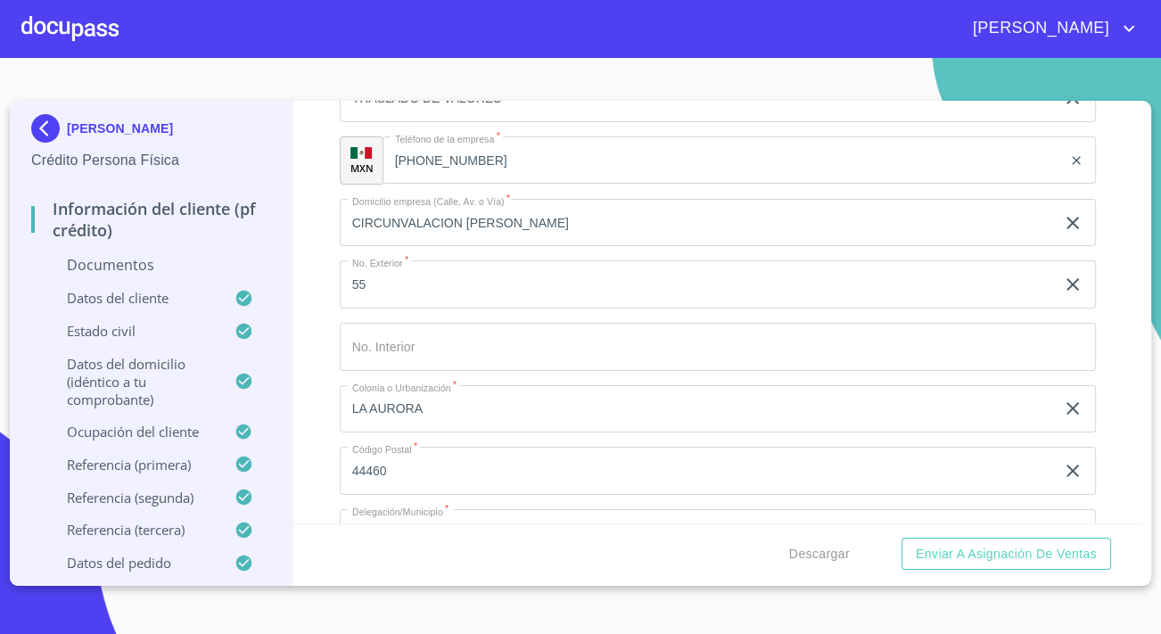
scroll to position [6402, 0]
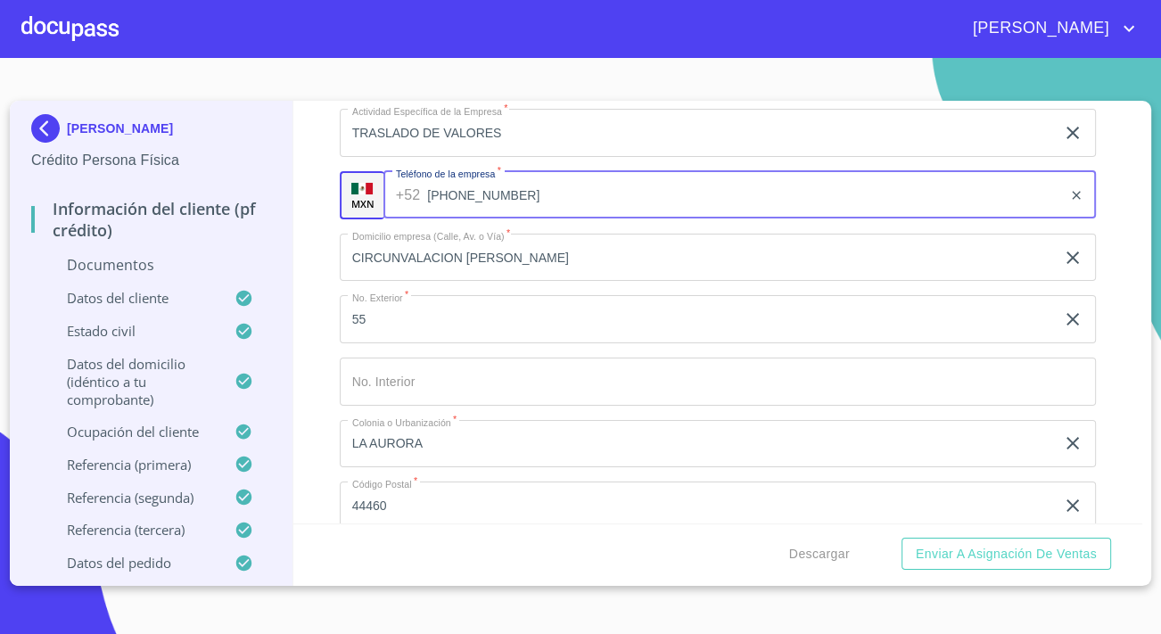
drag, startPoint x: 468, startPoint y: 218, endPoint x: 430, endPoint y: 223, distance: 38.7
click at [430, 219] on input "[PHONE_NUMBER]" at bounding box center [744, 195] width 635 height 48
drag, startPoint x: 525, startPoint y: 209, endPoint x: 405, endPoint y: 193, distance: 121.4
click at [405, 193] on div "+52 (33)36501515 ​" at bounding box center [739, 195] width 712 height 48
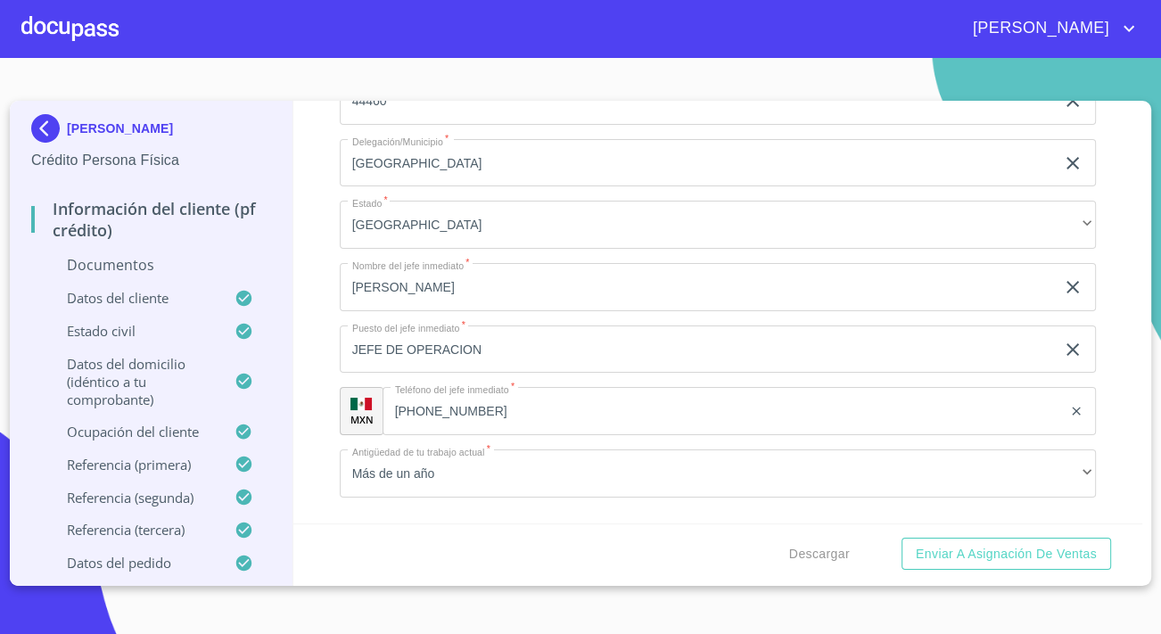
scroll to position [6808, 0]
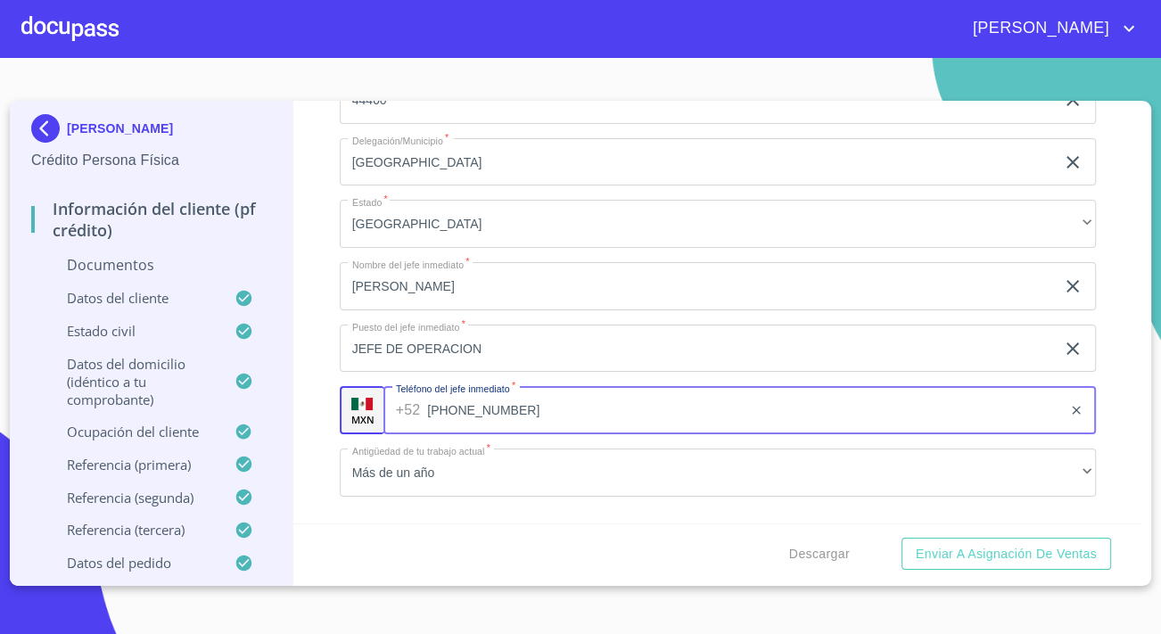
drag, startPoint x: 481, startPoint y: 431, endPoint x: 407, endPoint y: 429, distance: 74.0
click at [407, 429] on div "+52 (33)25138353 ​" at bounding box center [739, 410] width 712 height 48
drag, startPoint x: 517, startPoint y: 425, endPoint x: 427, endPoint y: 433, distance: 90.4
click at [427, 433] on input "[PHONE_NUMBER]" at bounding box center [744, 410] width 635 height 48
paste input "36501515"
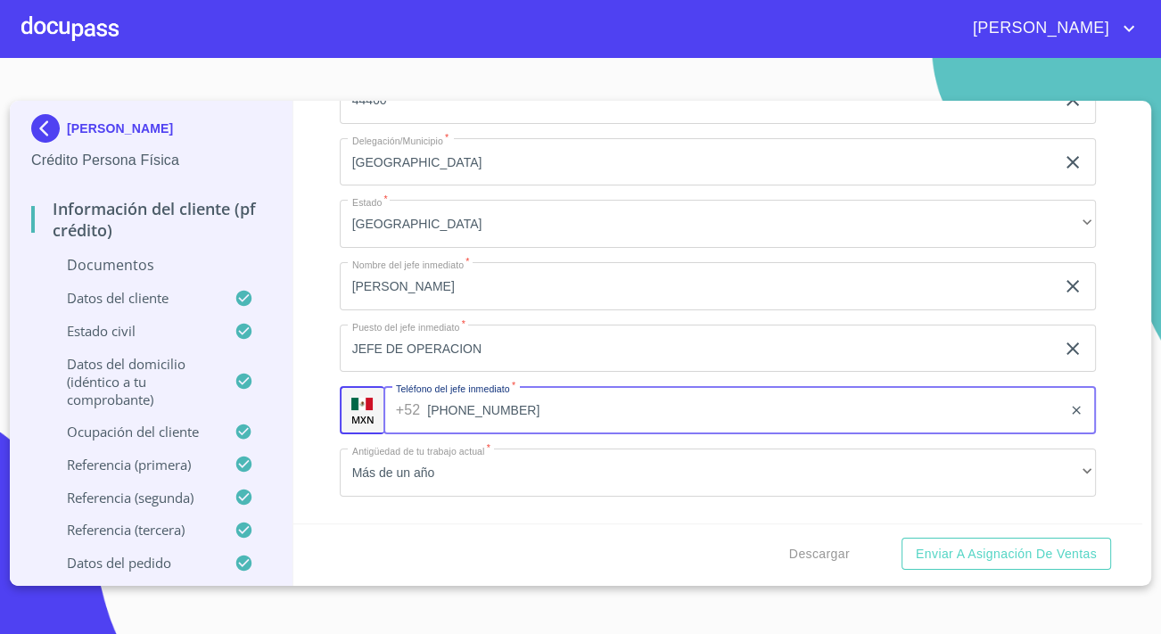
type input "[PHONE_NUMBER]"
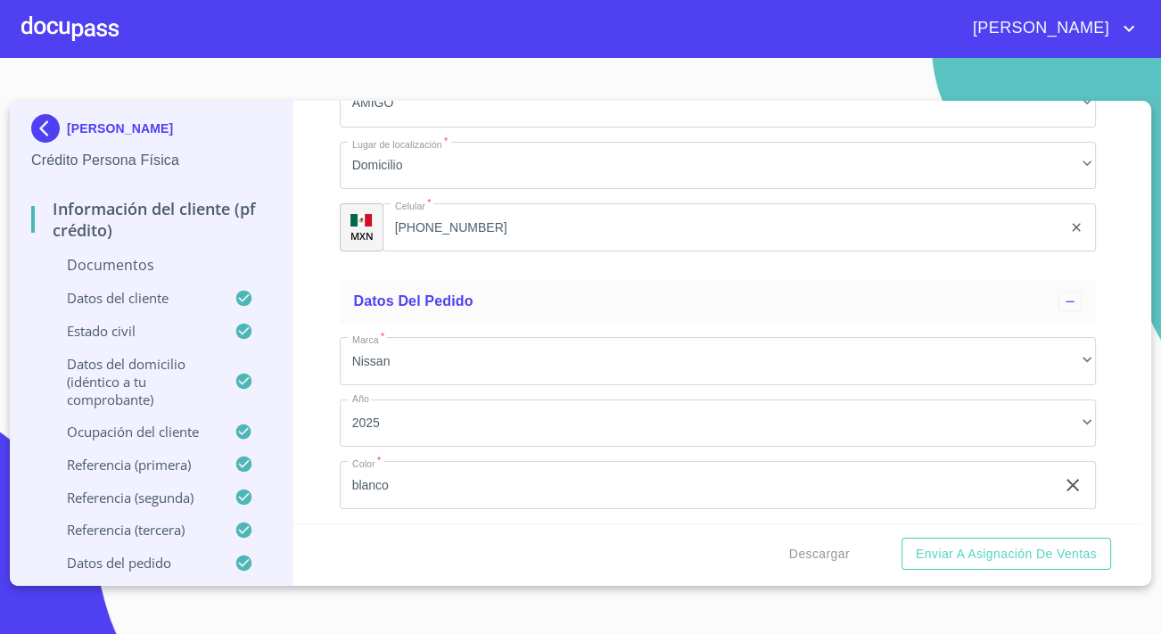
scroll to position [8591, 0]
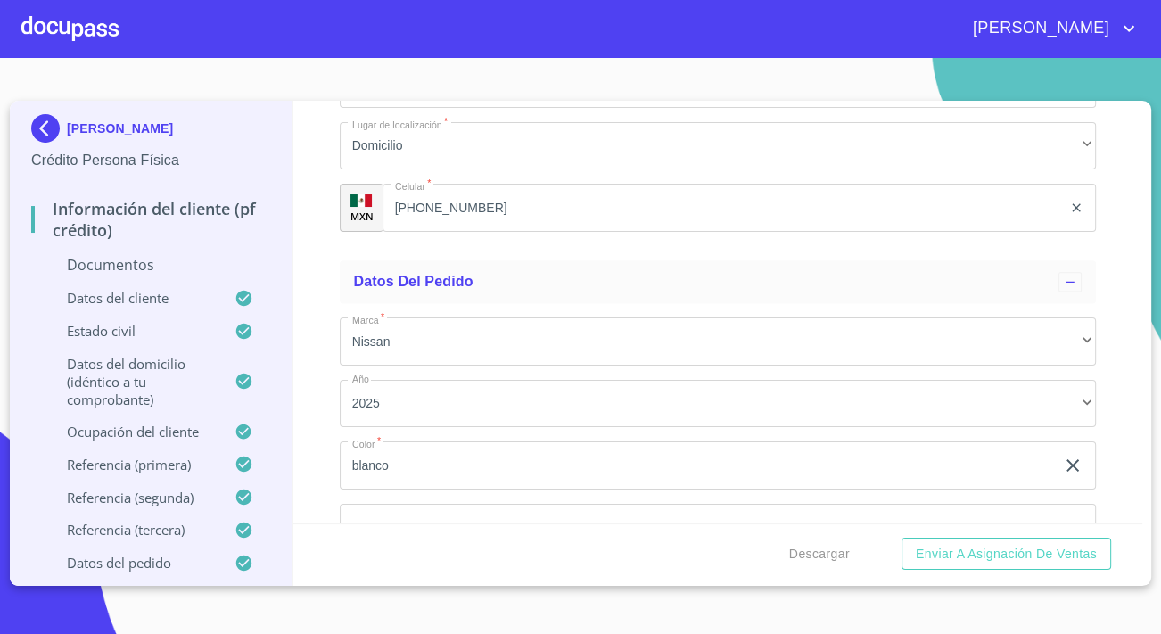
type input "ulises gonzalez"
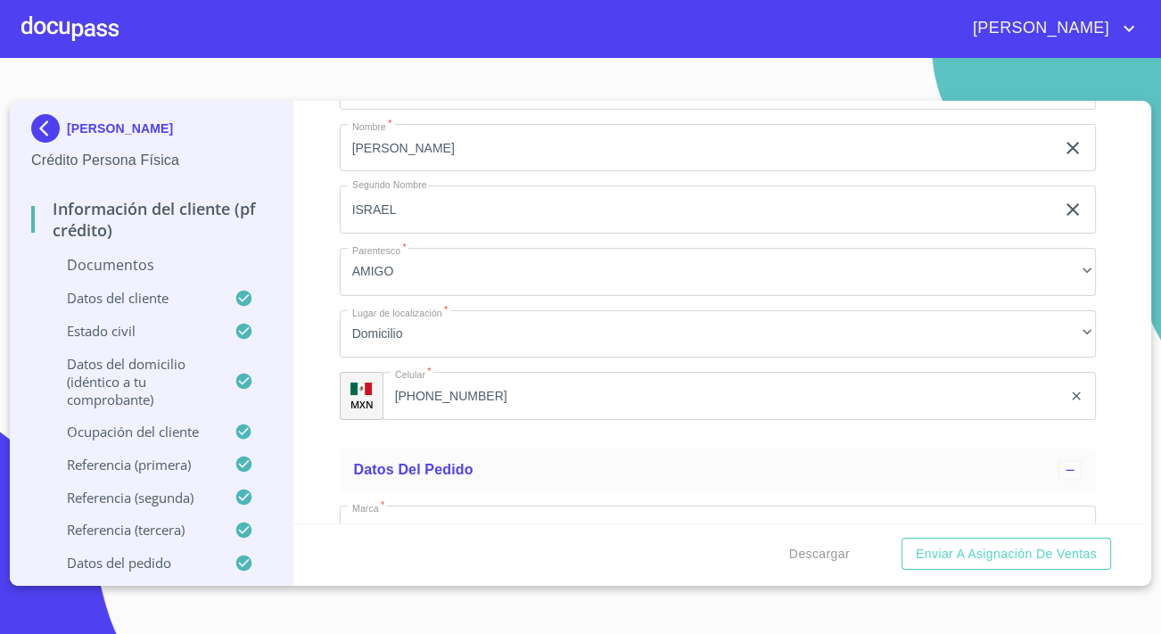
scroll to position [8394, 0]
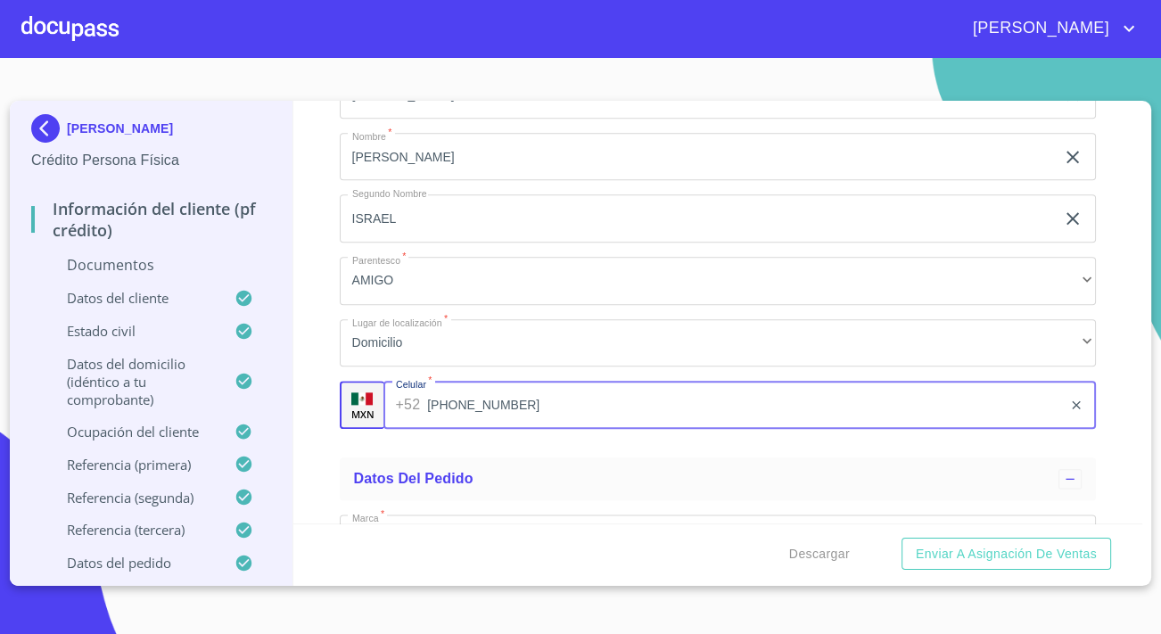
drag, startPoint x: 499, startPoint y: 417, endPoint x: 358, endPoint y: 427, distance: 142.1
click at [358, 427] on div "MXN Celular   * +52 (33)30102699 ​" at bounding box center [718, 405] width 756 height 48
type input "(31)71027609"
click at [749, 332] on div "Apellido Paterno   * ROBLES ​ Apellido Materno   * MARTINEZ ​ Nombre   * DAVID …" at bounding box center [718, 218] width 756 height 449
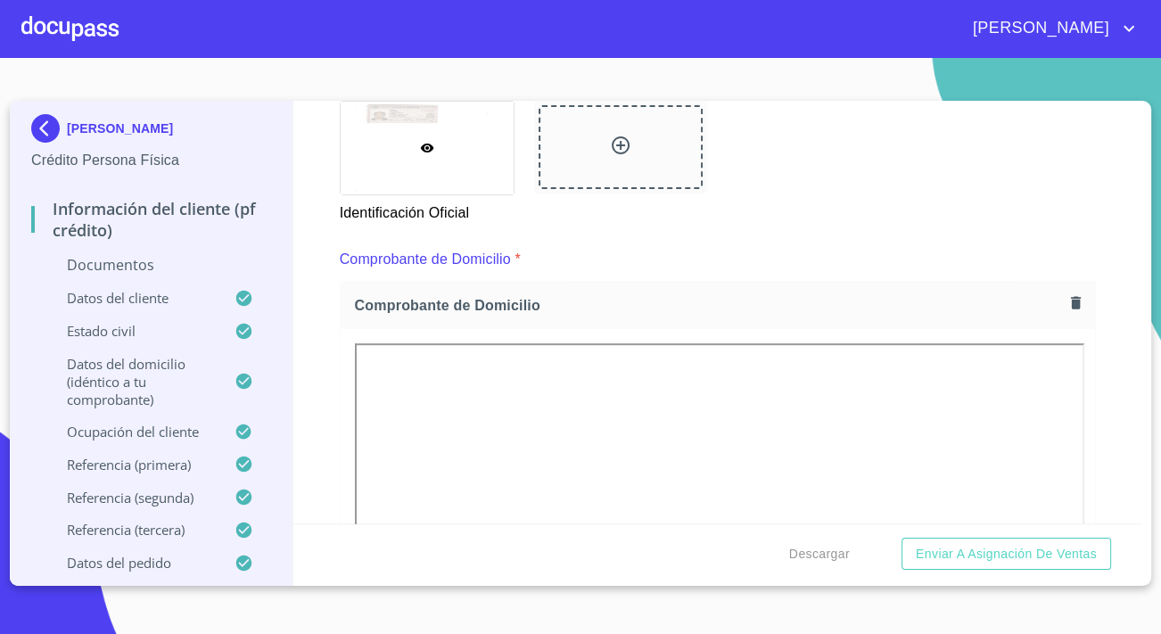
scroll to position [810, 0]
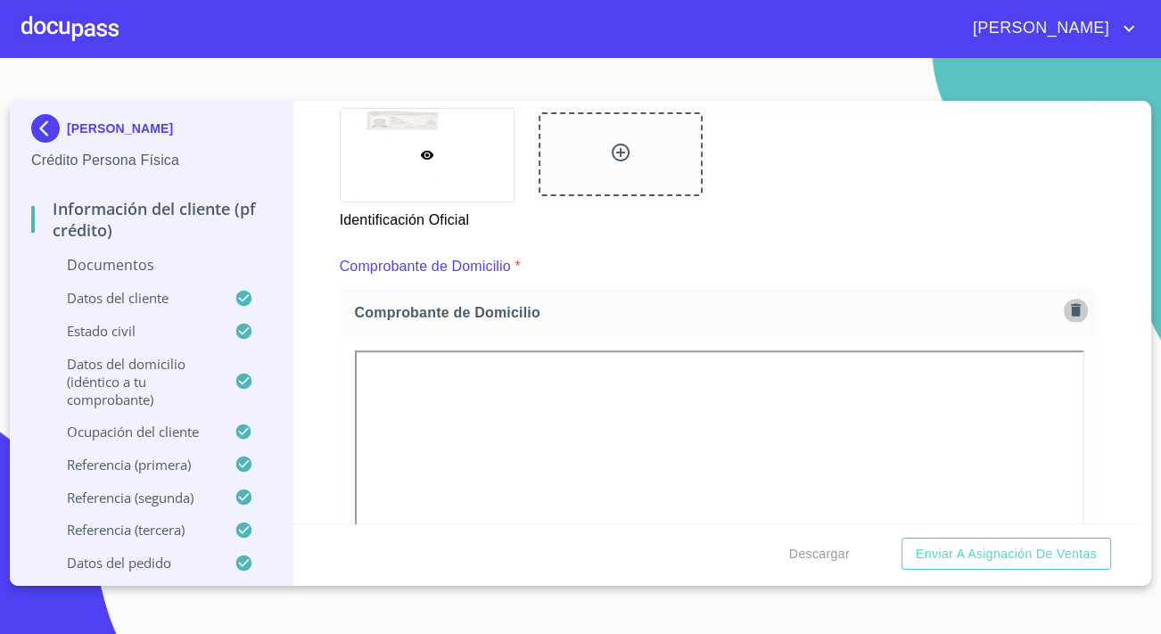
click at [1071, 305] on icon "button" at bounding box center [1076, 310] width 10 height 12
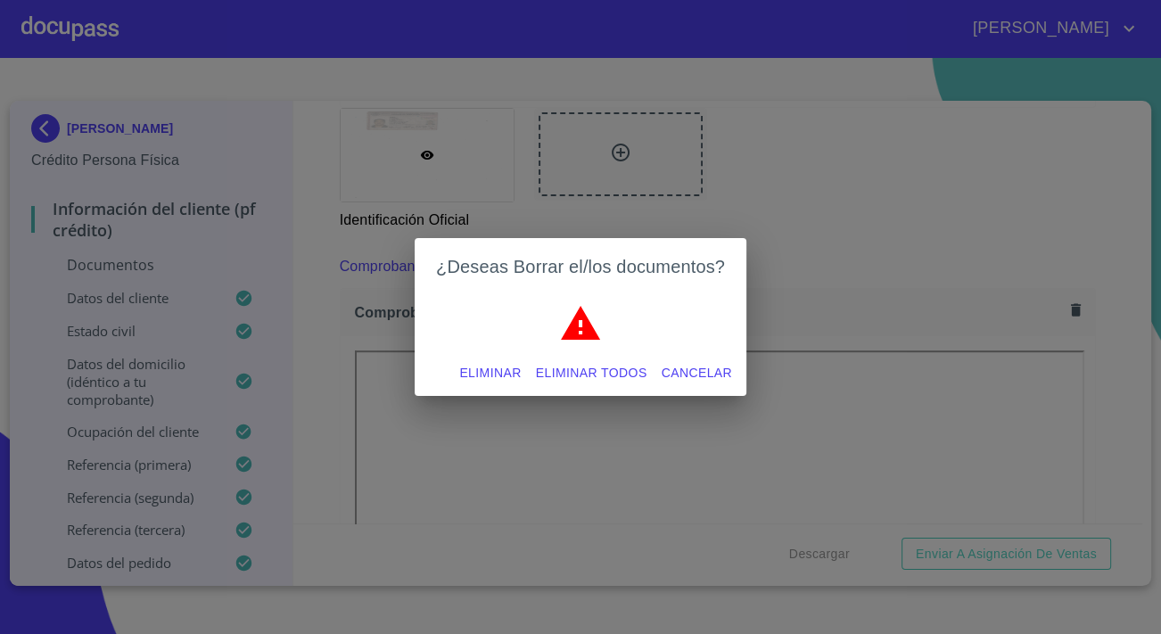
click at [510, 369] on span "Eliminar" at bounding box center [490, 373] width 62 height 22
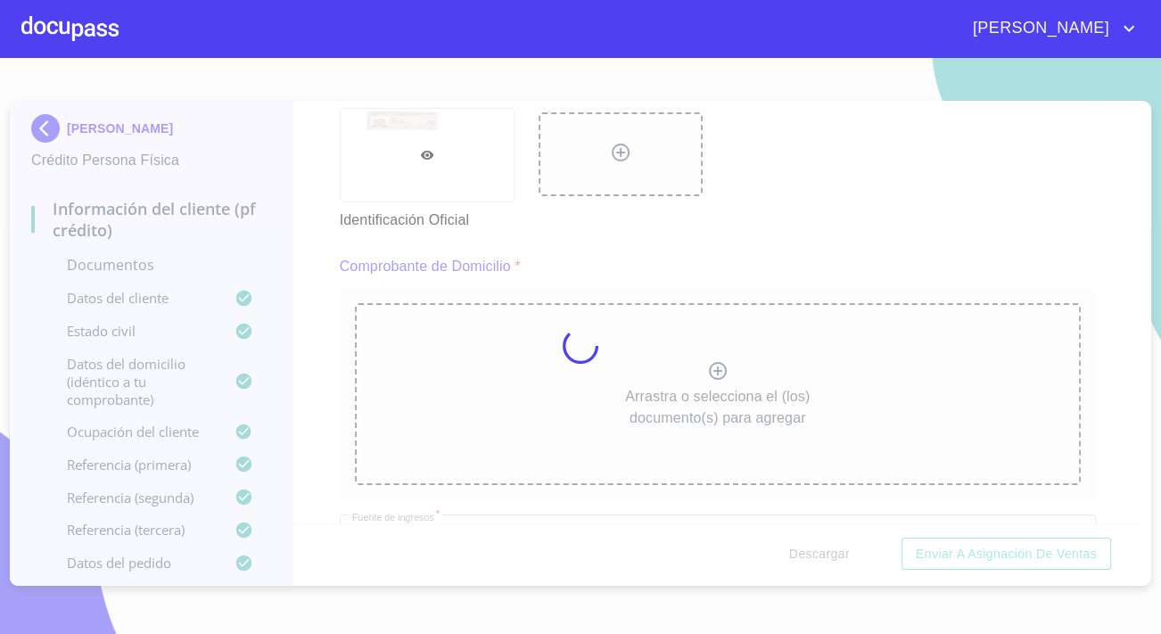
click at [662, 387] on div at bounding box center [580, 346] width 1161 height 576
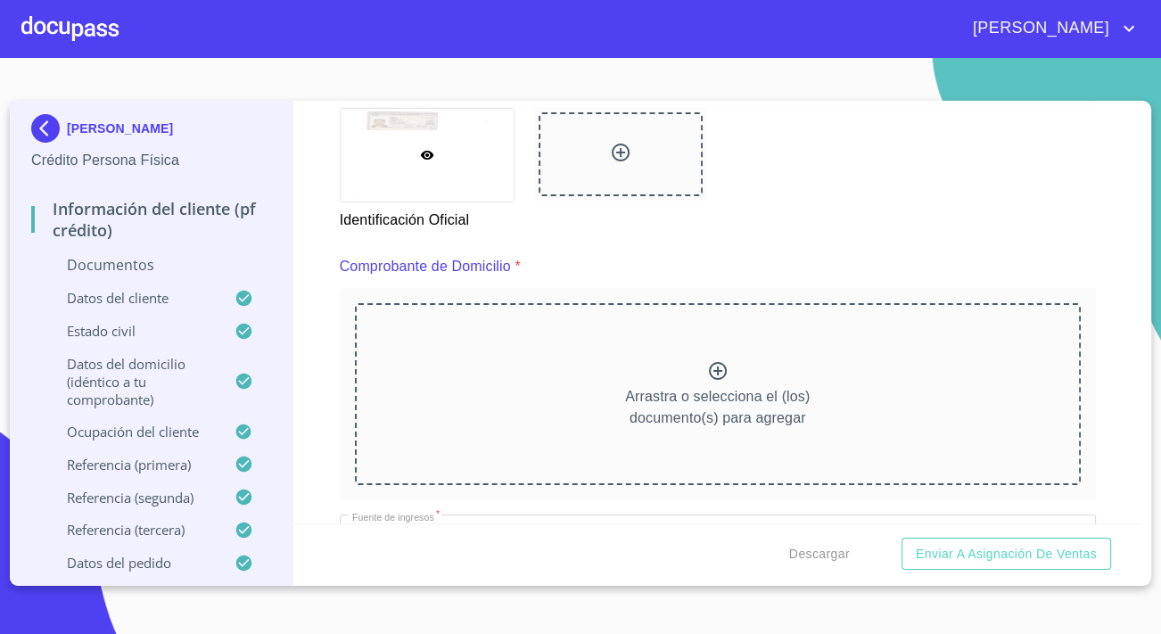
click at [662, 387] on p "Arrastra o selecciona el (los) documento(s) para agregar" at bounding box center [717, 407] width 185 height 43
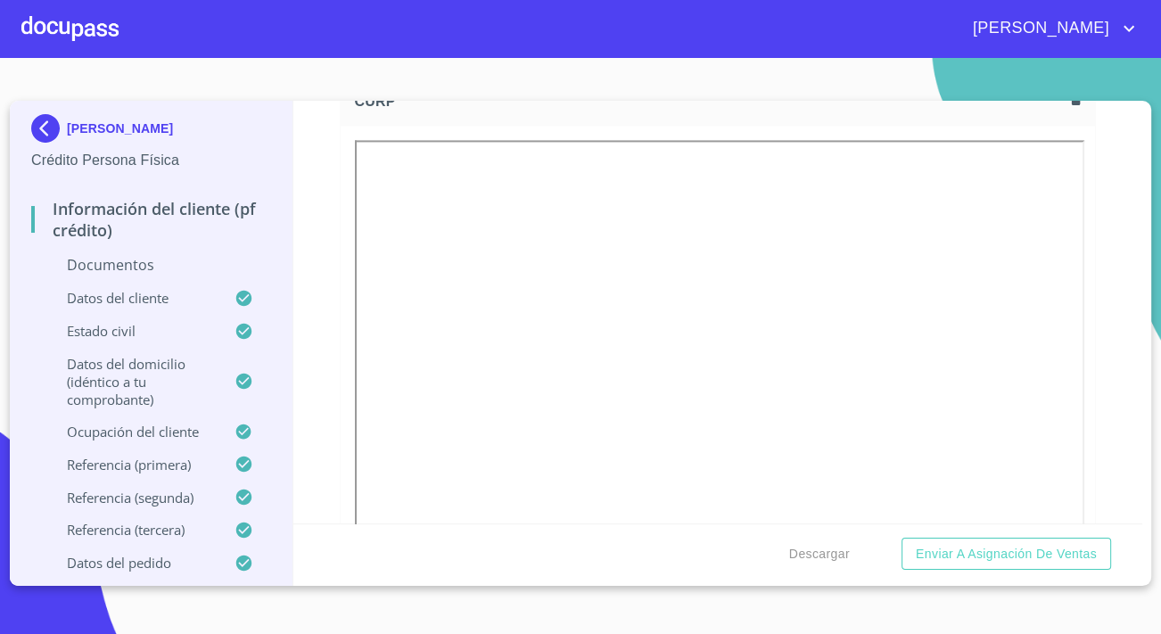
scroll to position [2594, 0]
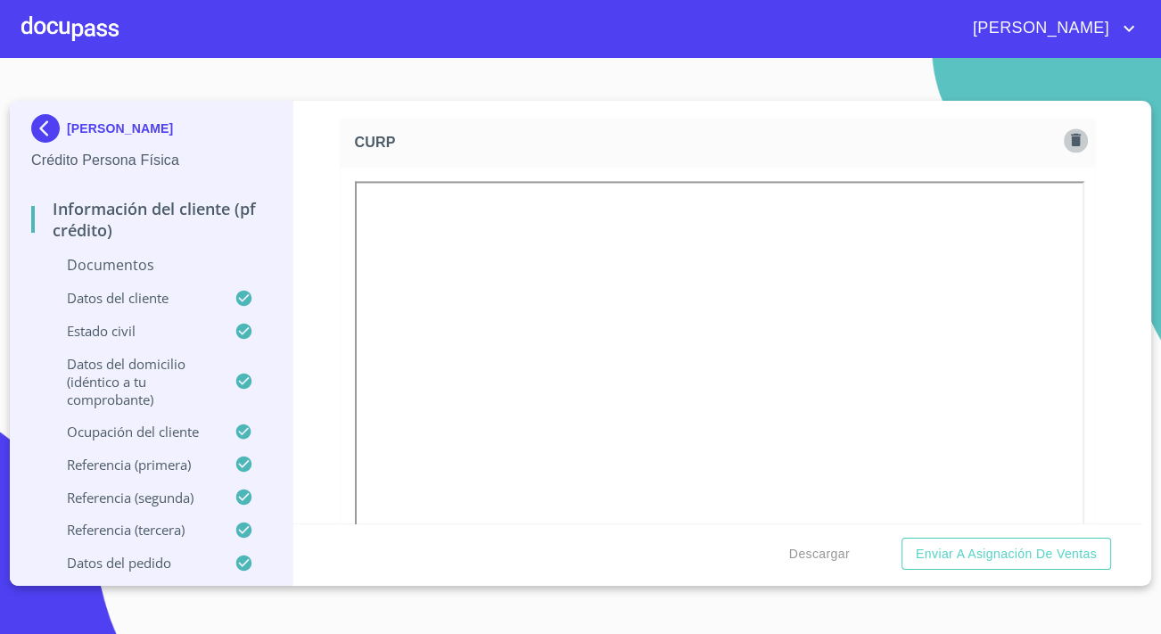
click at [1067, 148] on icon "button" at bounding box center [1075, 139] width 17 height 17
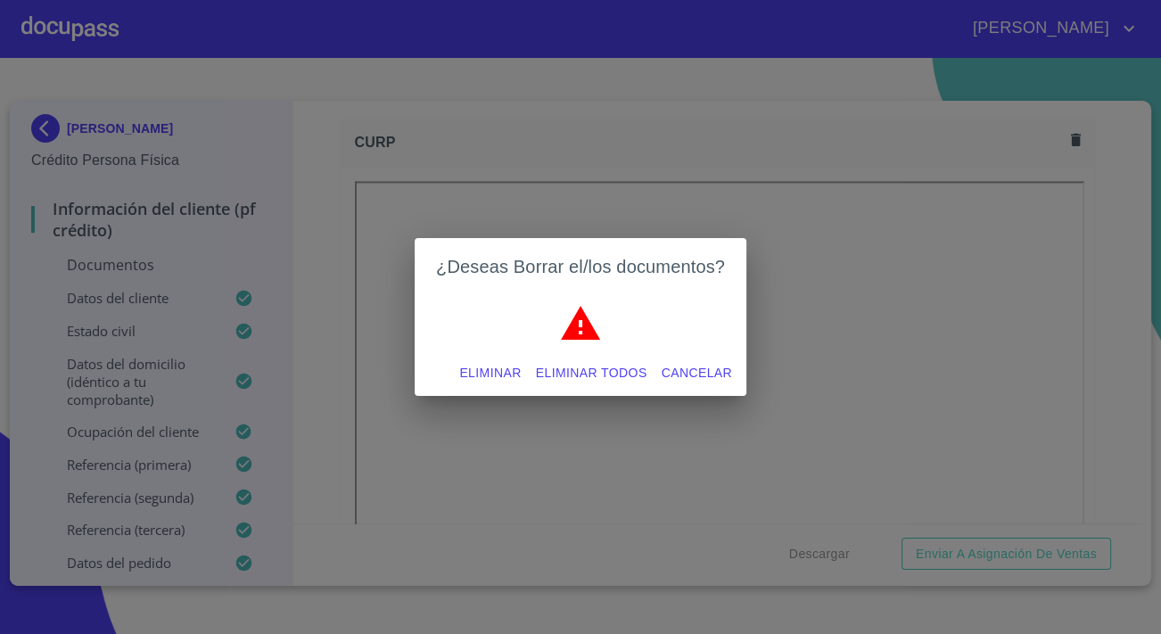
click at [517, 379] on span "Eliminar" at bounding box center [490, 373] width 62 height 22
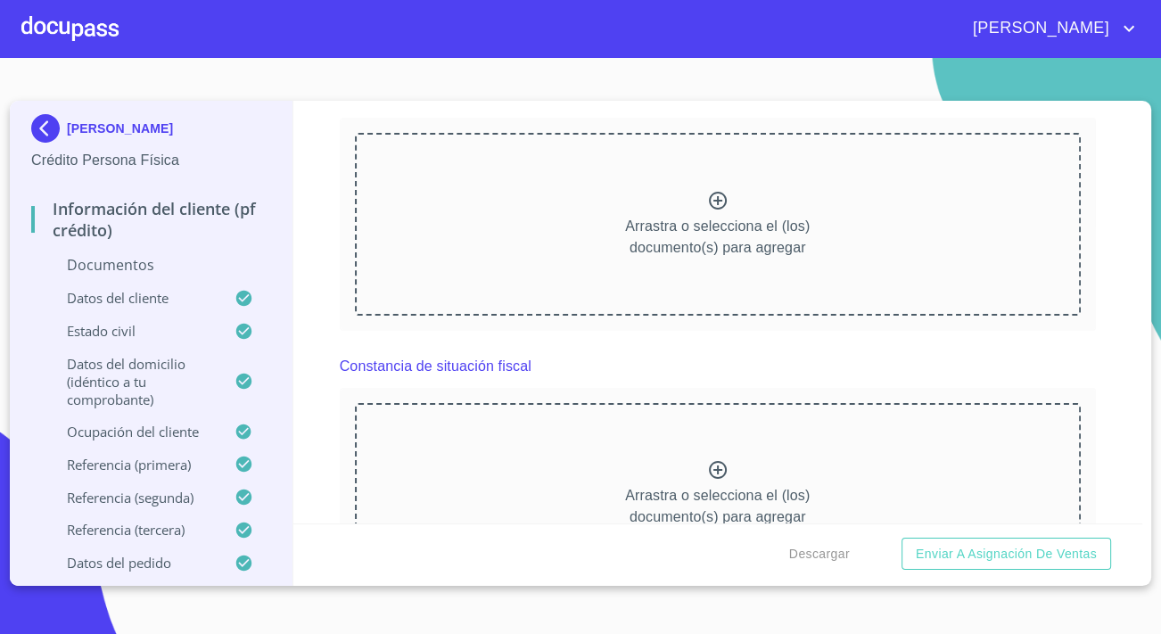
click at [728, 201] on div "Arrastra o selecciona el (los) documento(s) para agregar" at bounding box center [718, 224] width 726 height 182
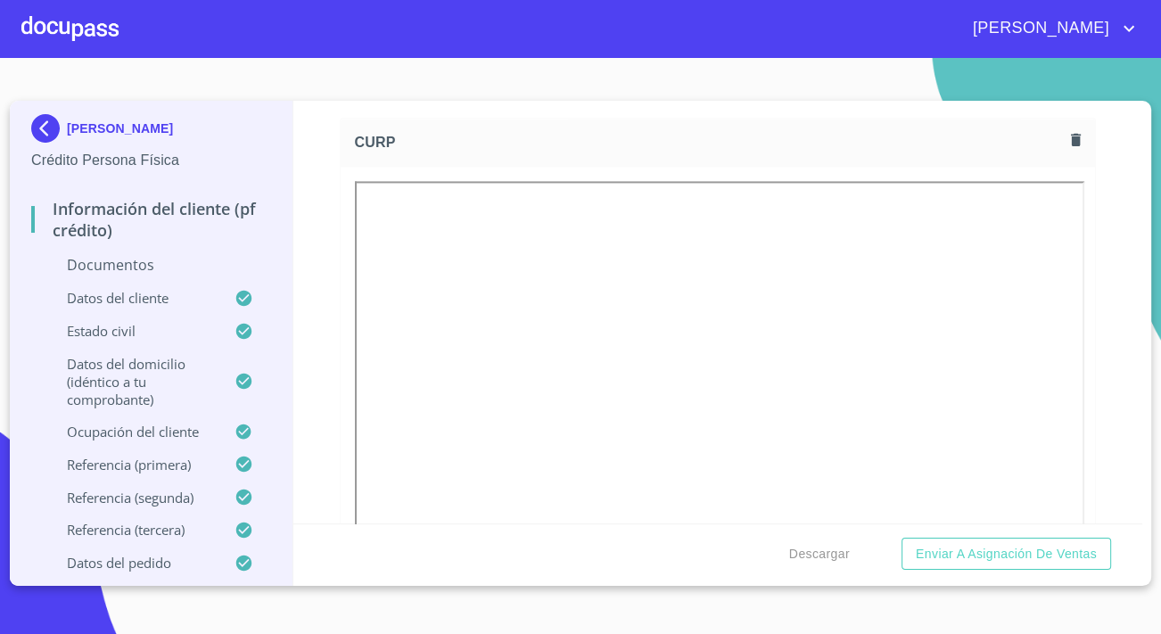
click at [303, 226] on div "Información del cliente (PF crédito) Documentos Documento de identificación.   …" at bounding box center [718, 312] width 850 height 423
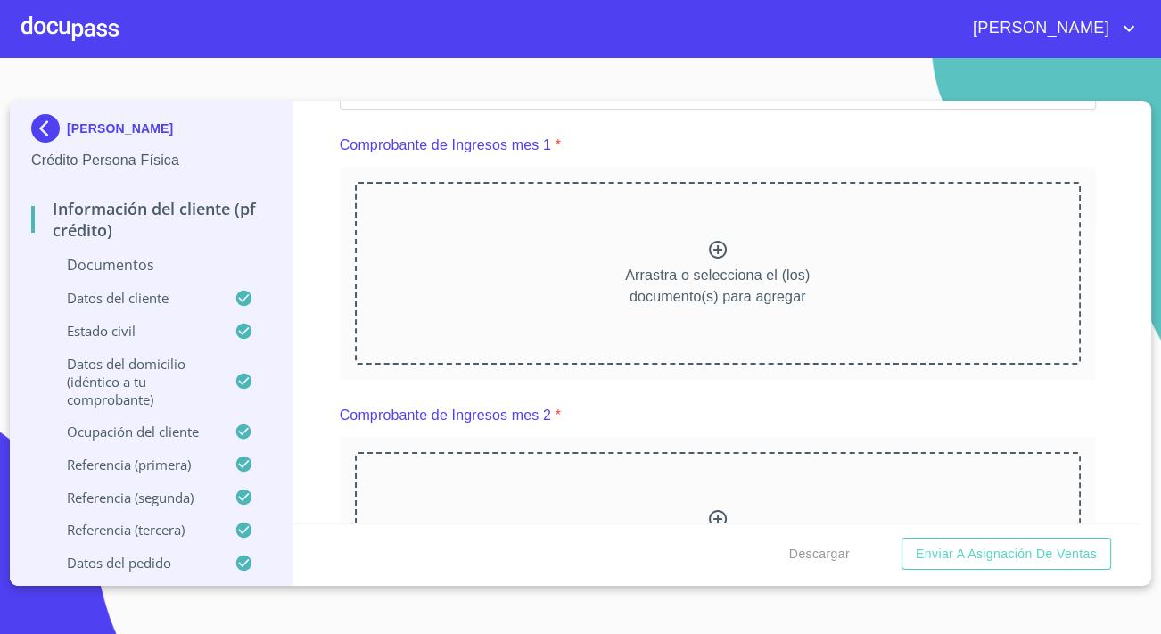
scroll to position [1783, 0]
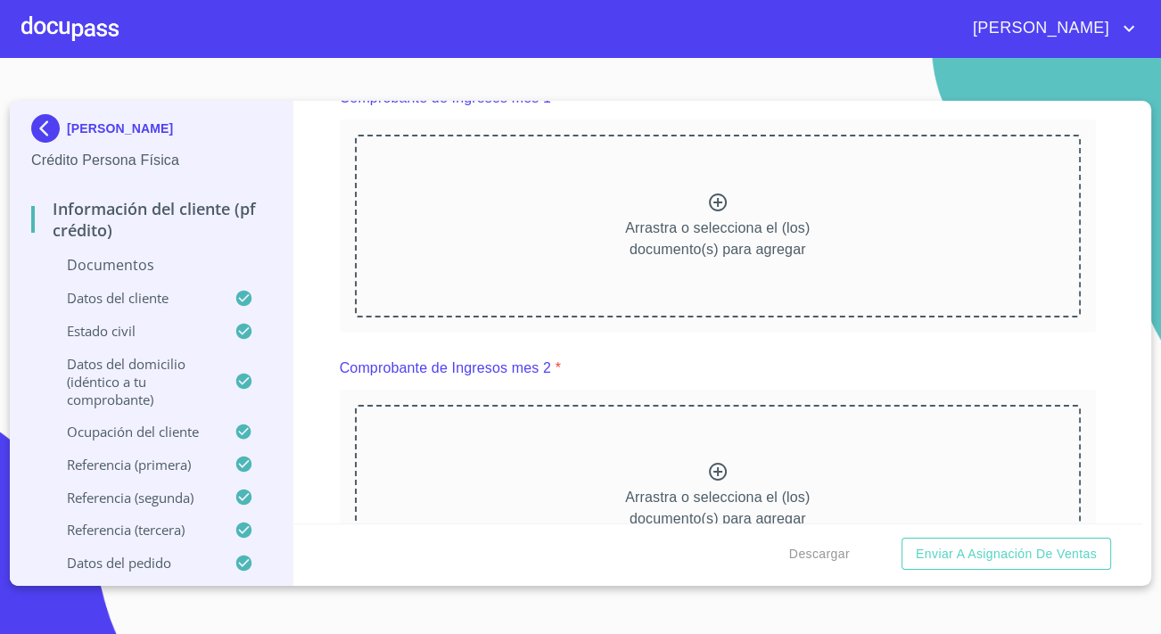
click at [648, 238] on p "Arrastra o selecciona el (los) documento(s) para agregar" at bounding box center [717, 239] width 185 height 43
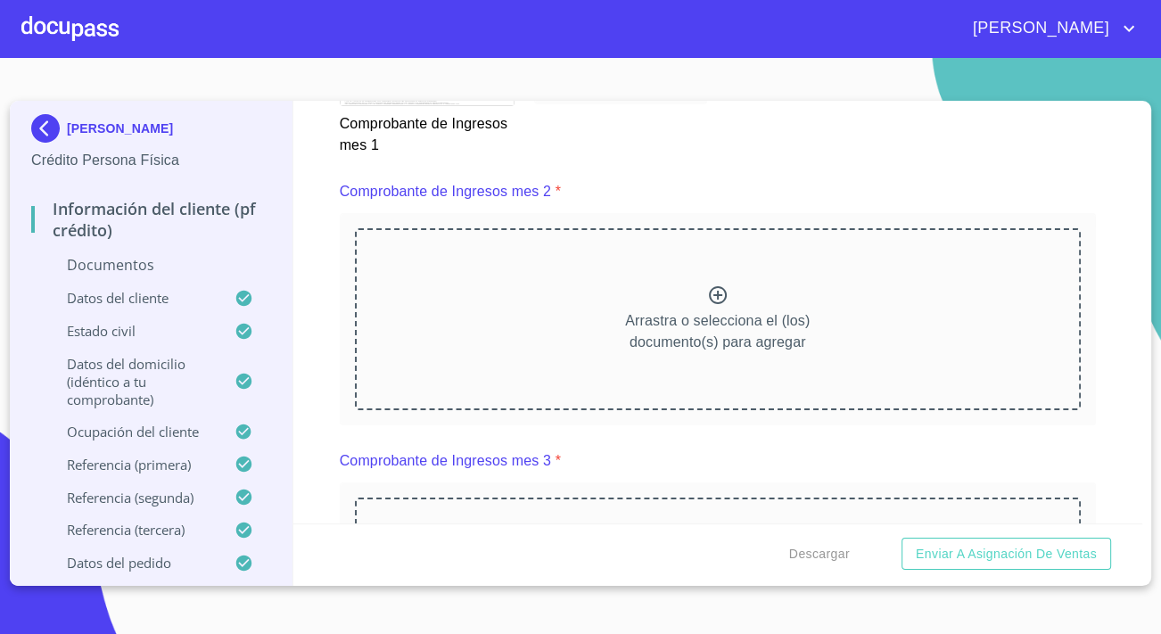
scroll to position [2431, 0]
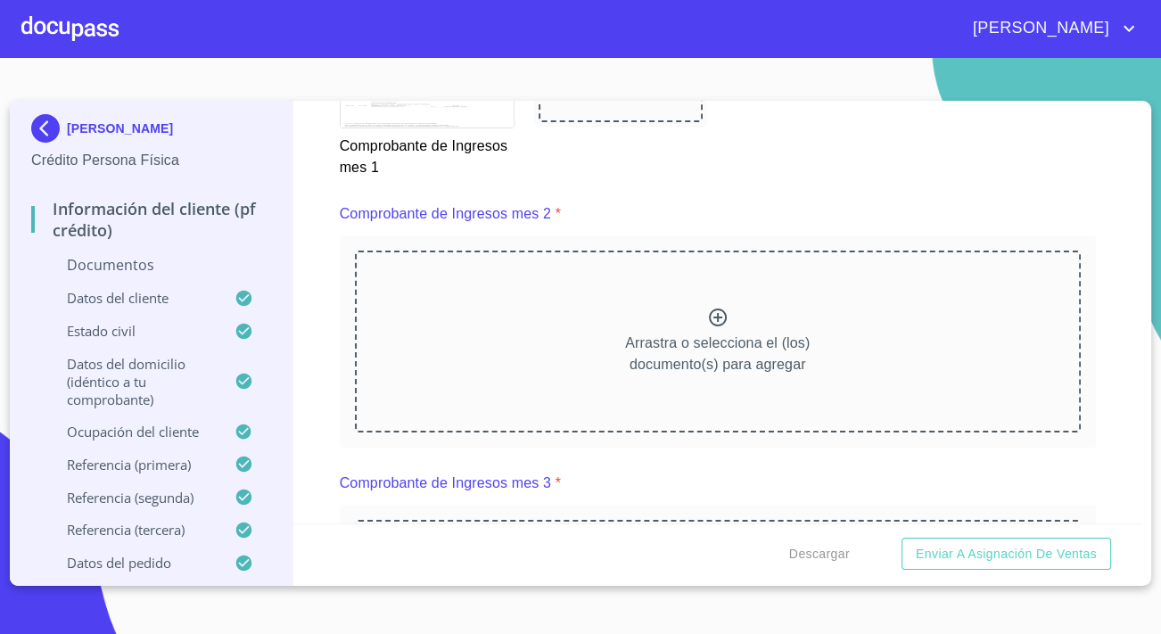
click at [630, 353] on p "Arrastra o selecciona el (los) documento(s) para agregar" at bounding box center [717, 354] width 185 height 43
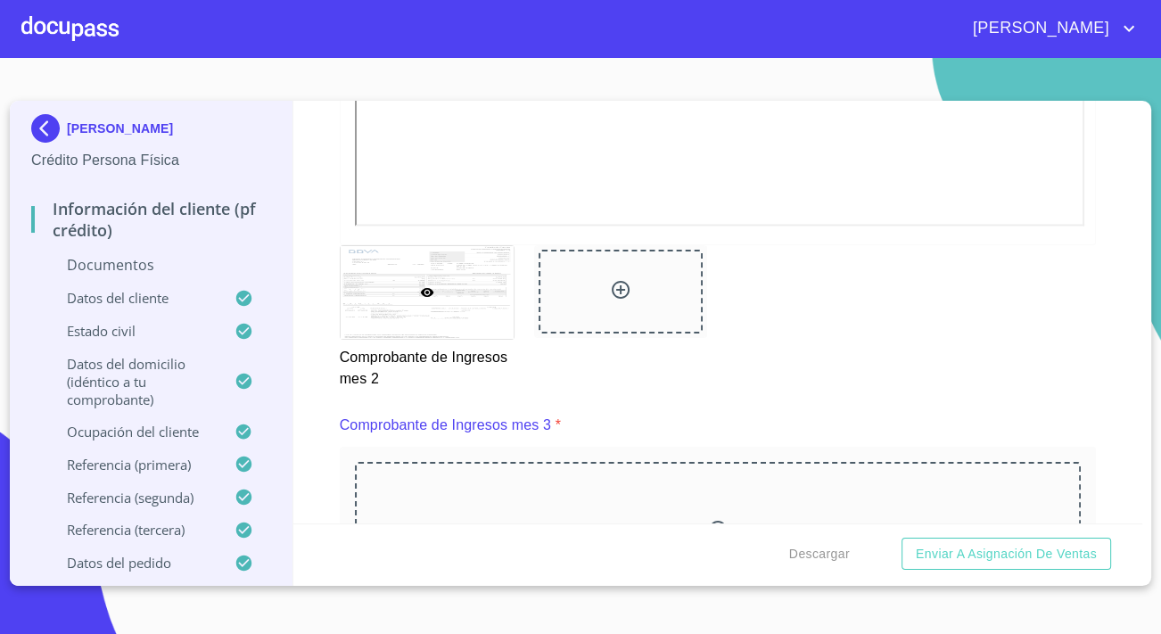
scroll to position [3161, 0]
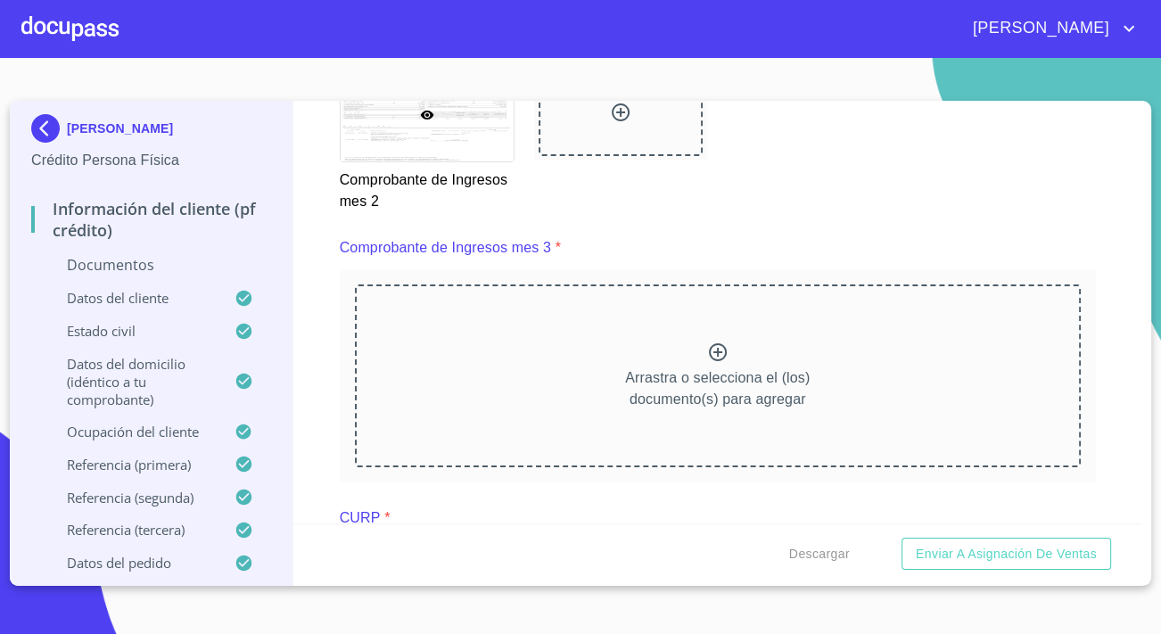
click at [486, 390] on div "Arrastra o selecciona el (los) documento(s) para agregar" at bounding box center [718, 375] width 726 height 182
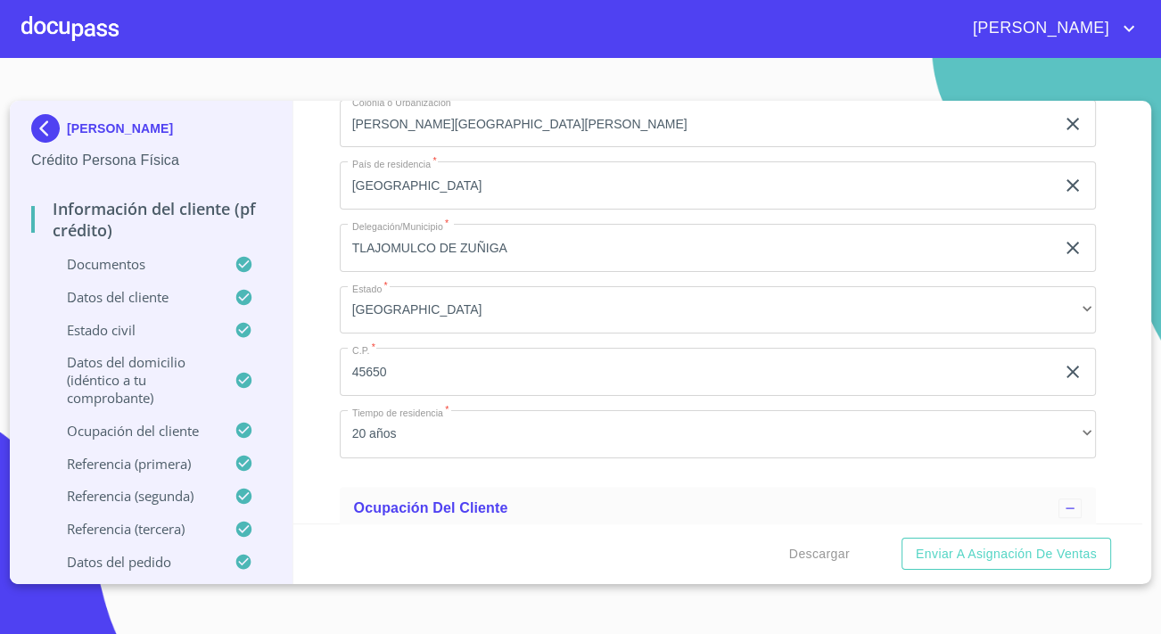
scroll to position [6970, 0]
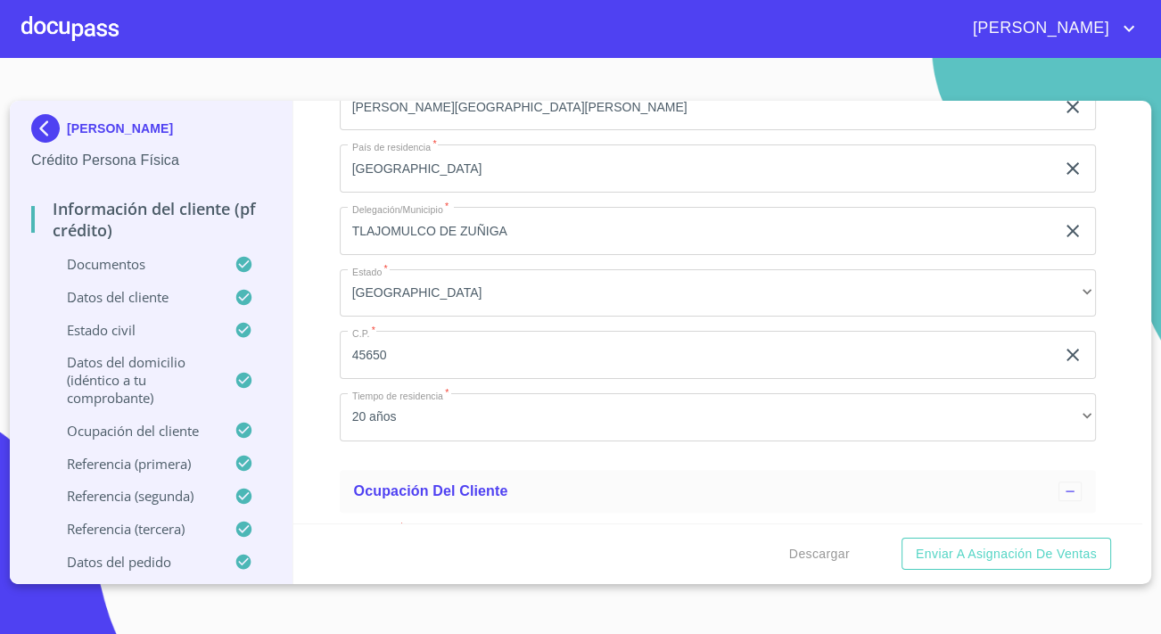
click at [147, 437] on p "Ocupación del Cliente" at bounding box center [132, 431] width 203 height 18
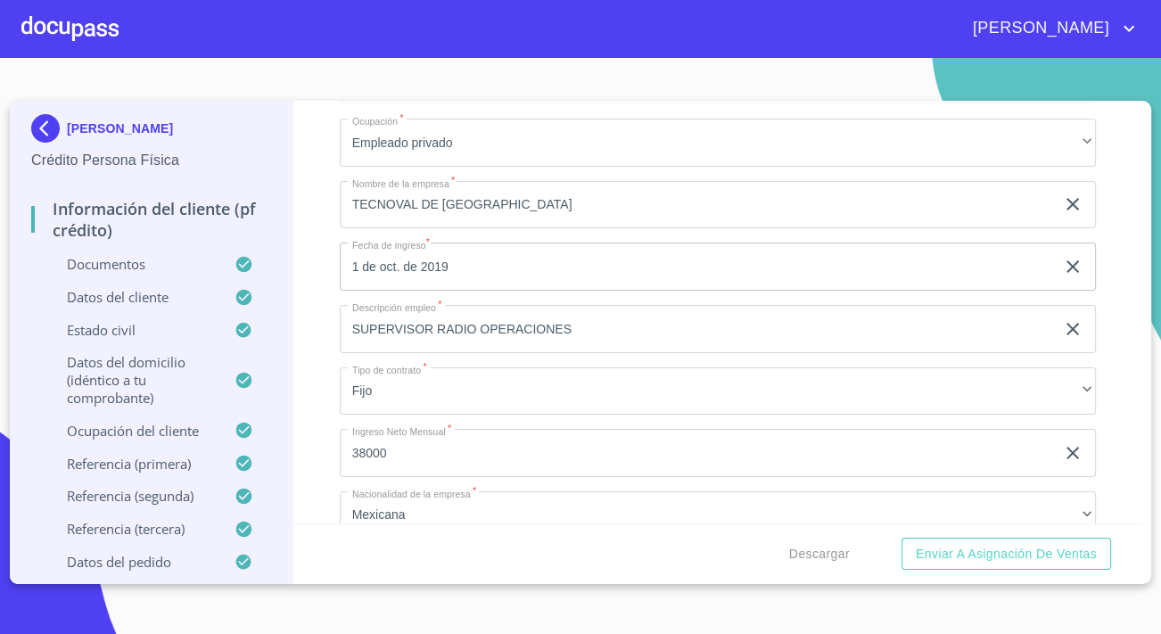
scroll to position [349, 0]
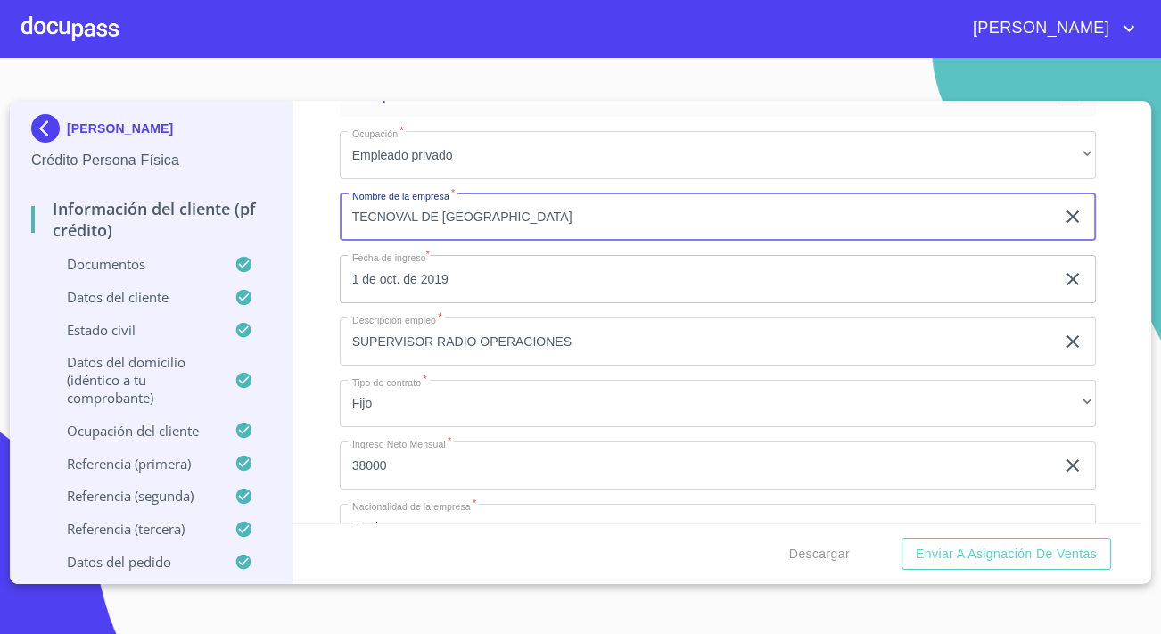
drag, startPoint x: 504, startPoint y: 215, endPoint x: 316, endPoint y: 212, distance: 187.2
click at [316, 212] on div "Información del cliente (PF crédito) Documentos Datos del cliente Estado Civil …" at bounding box center [718, 312] width 850 height 423
click at [53, 132] on img at bounding box center [49, 128] width 36 height 29
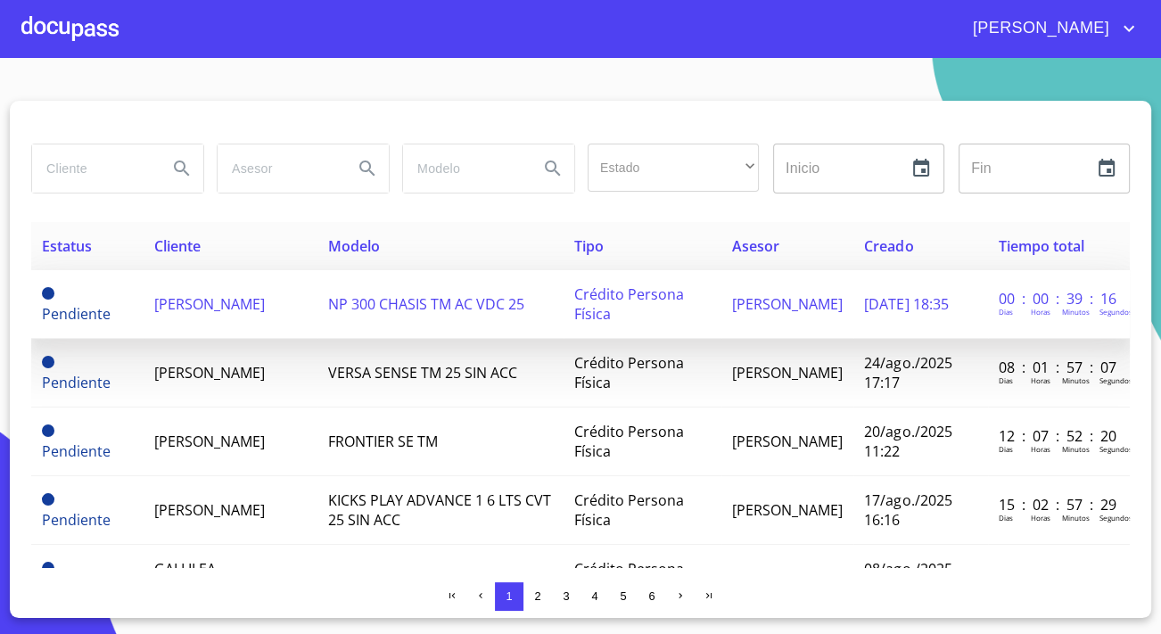
click at [288, 294] on td "[PERSON_NAME]" at bounding box center [231, 304] width 174 height 69
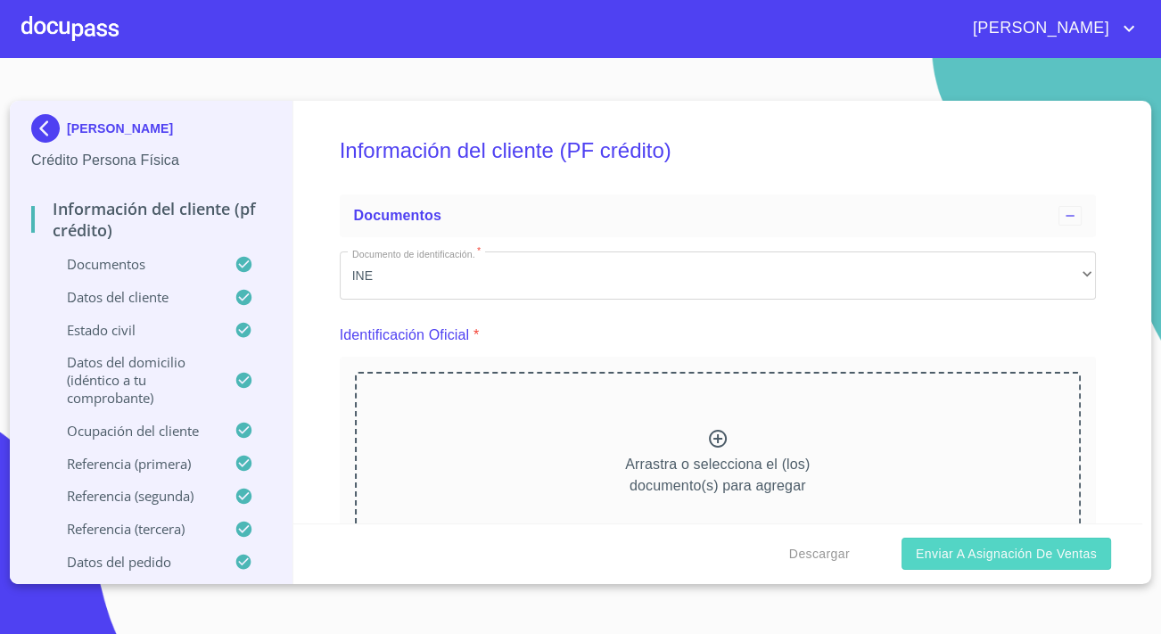
click at [1052, 564] on button "Enviar a Asignación de Ventas" at bounding box center [1006, 554] width 210 height 33
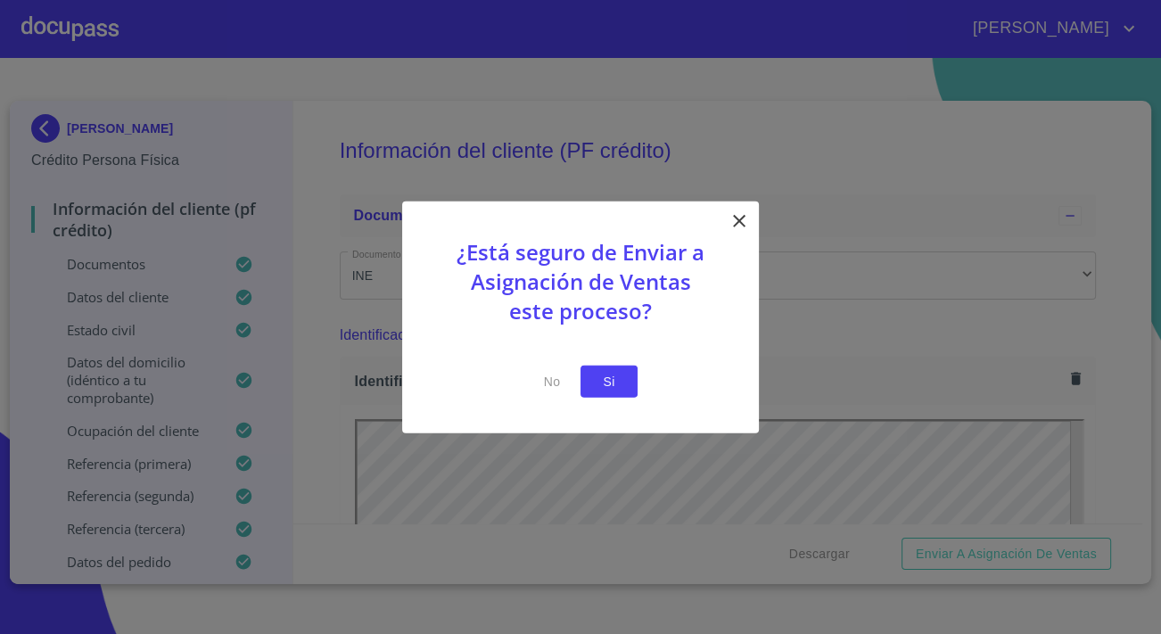
click at [600, 389] on span "Si" at bounding box center [609, 381] width 29 height 22
click at [631, 366] on button "Si" at bounding box center [608, 381] width 57 height 33
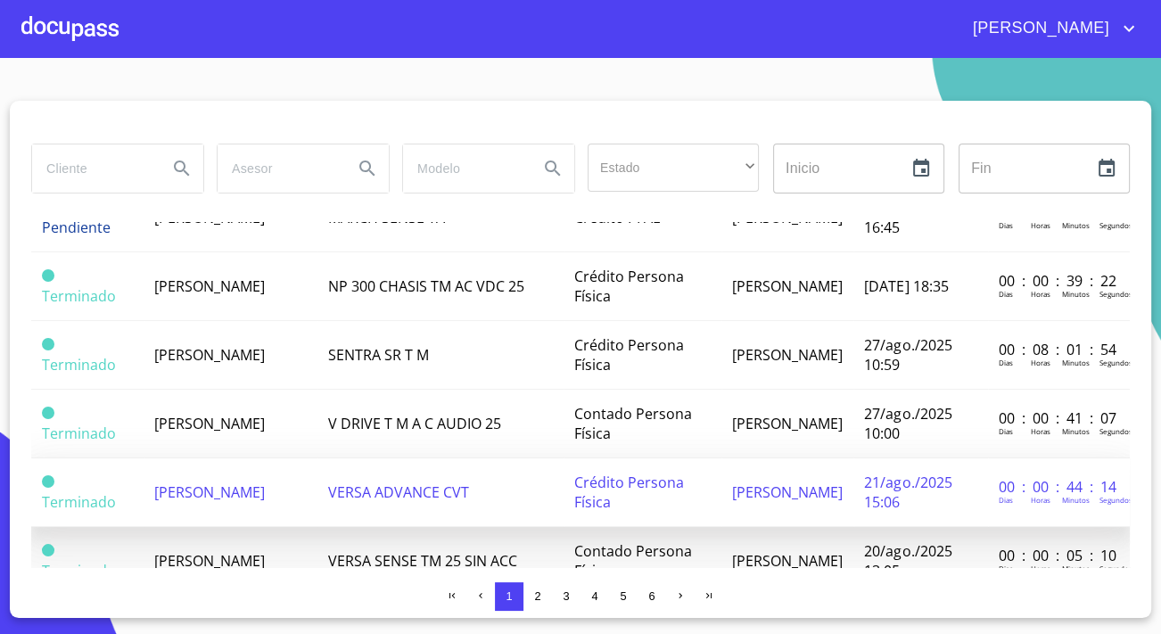
scroll to position [1368, 0]
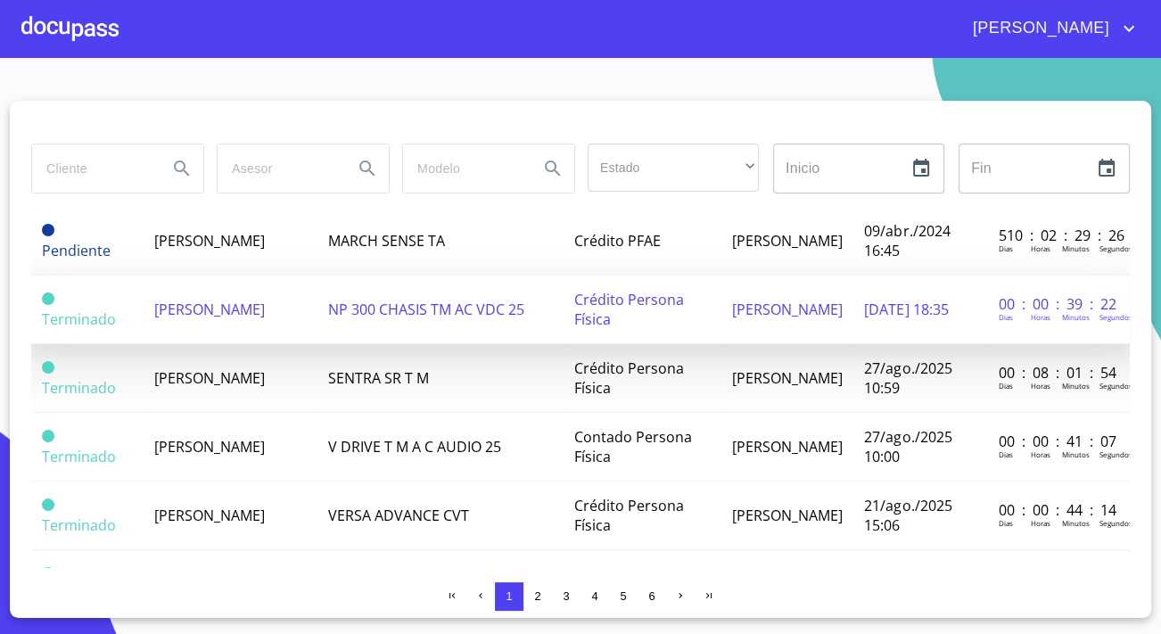
click at [239, 319] on td "[PERSON_NAME]" at bounding box center [231, 309] width 174 height 69
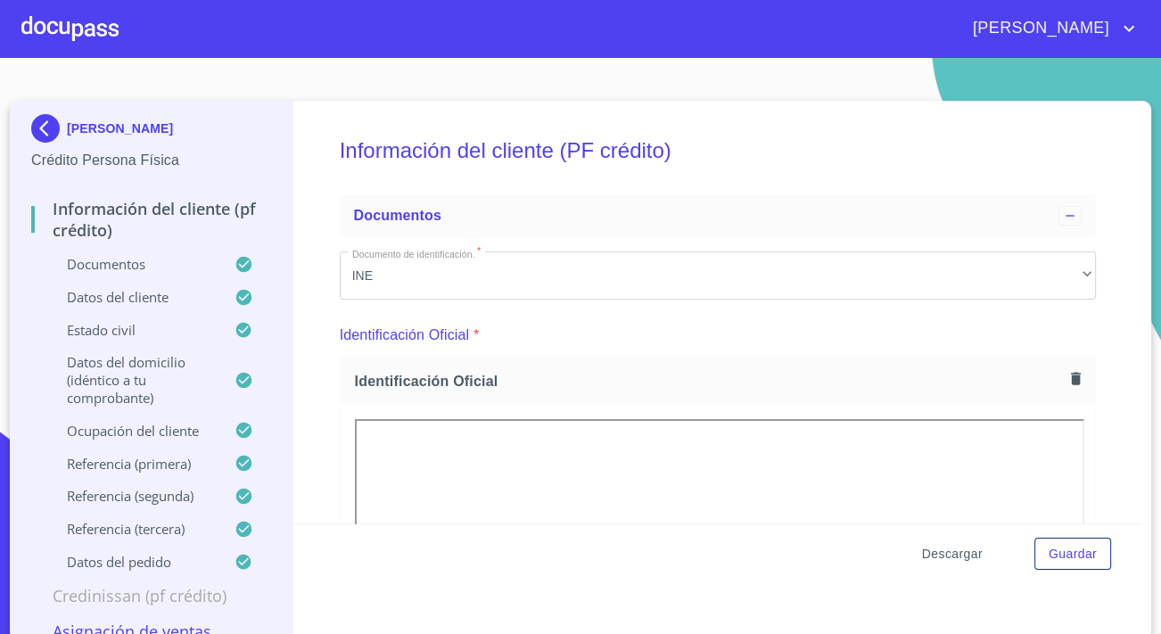
click at [964, 563] on span "Descargar" at bounding box center [952, 554] width 61 height 22
click at [42, 121] on img at bounding box center [49, 128] width 36 height 29
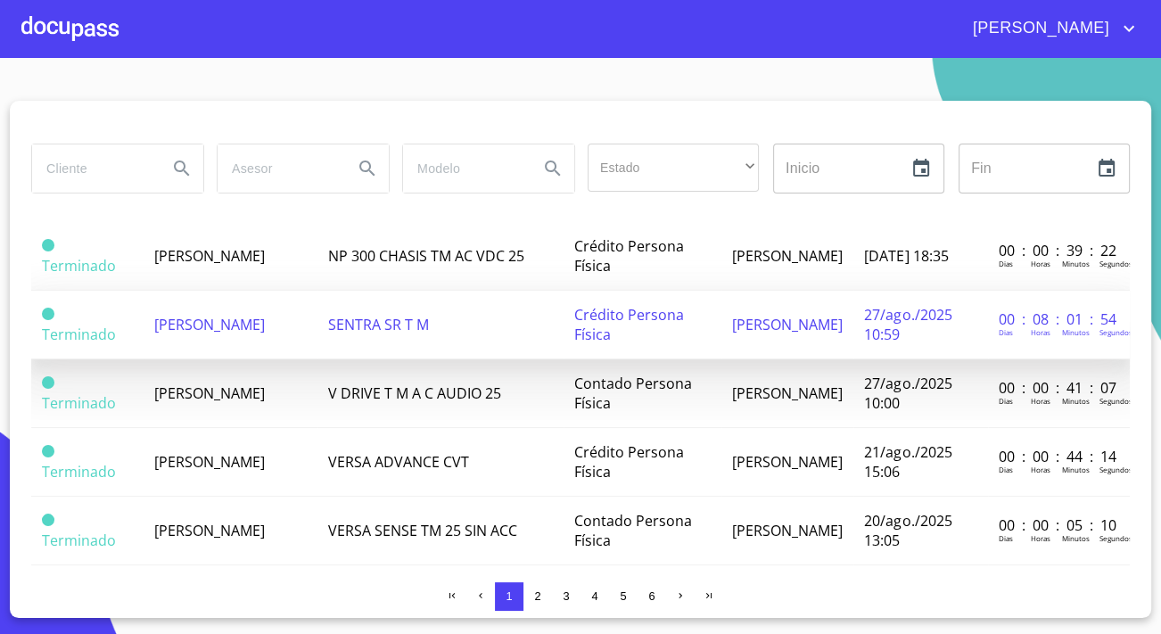
scroll to position [1449, 0]
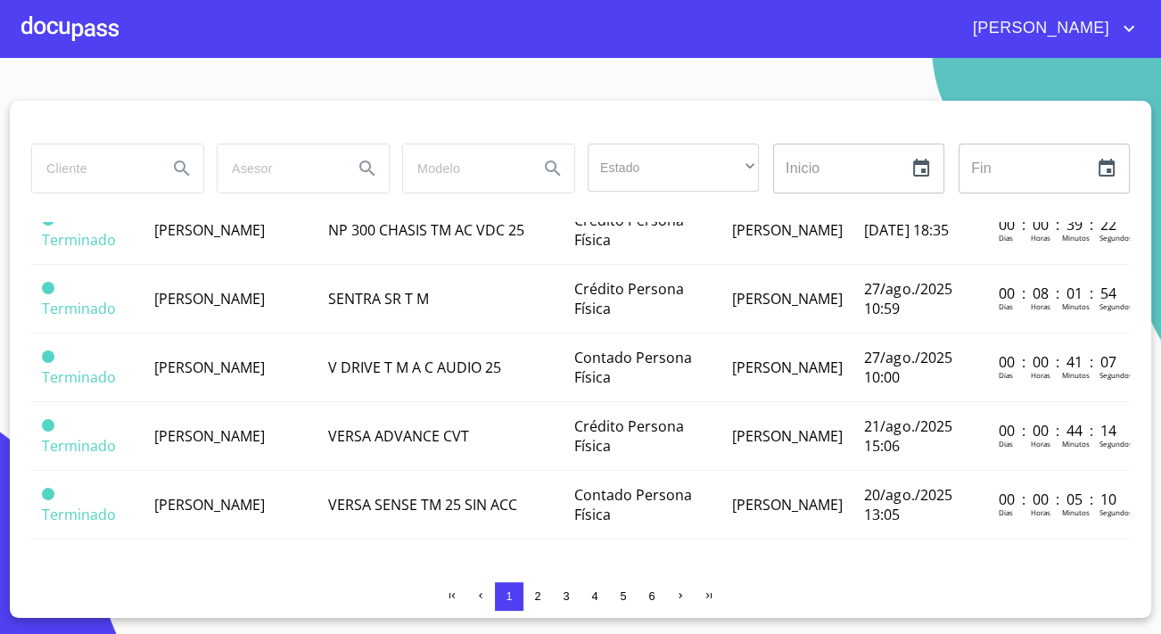
click at [540, 603] on button "2" at bounding box center [537, 596] width 29 height 29
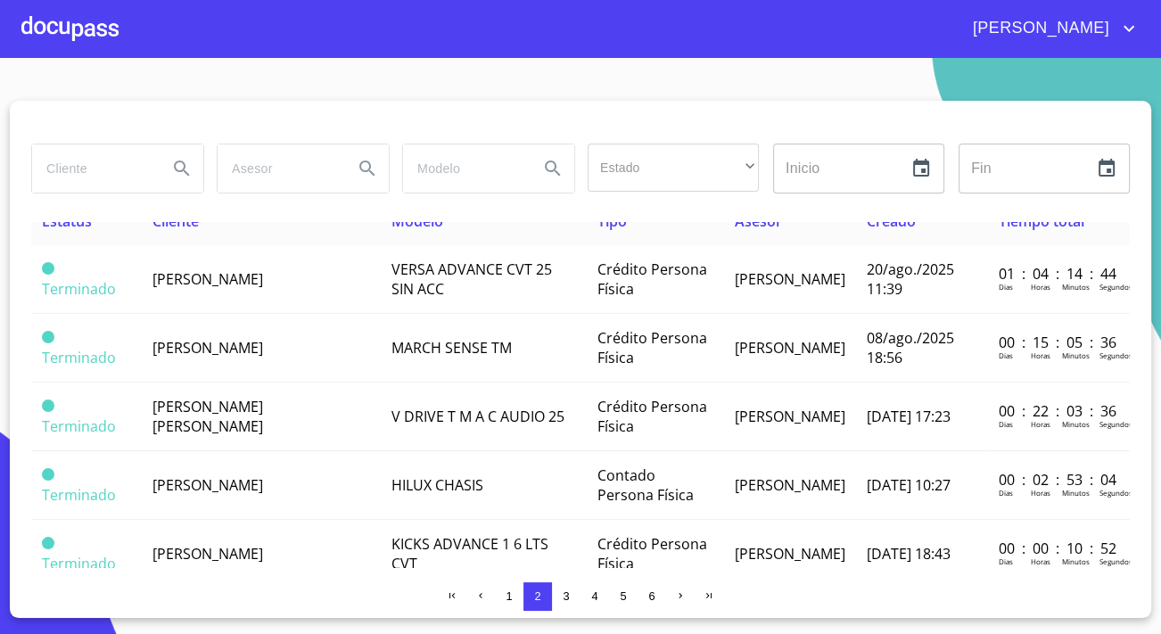
scroll to position [0, 0]
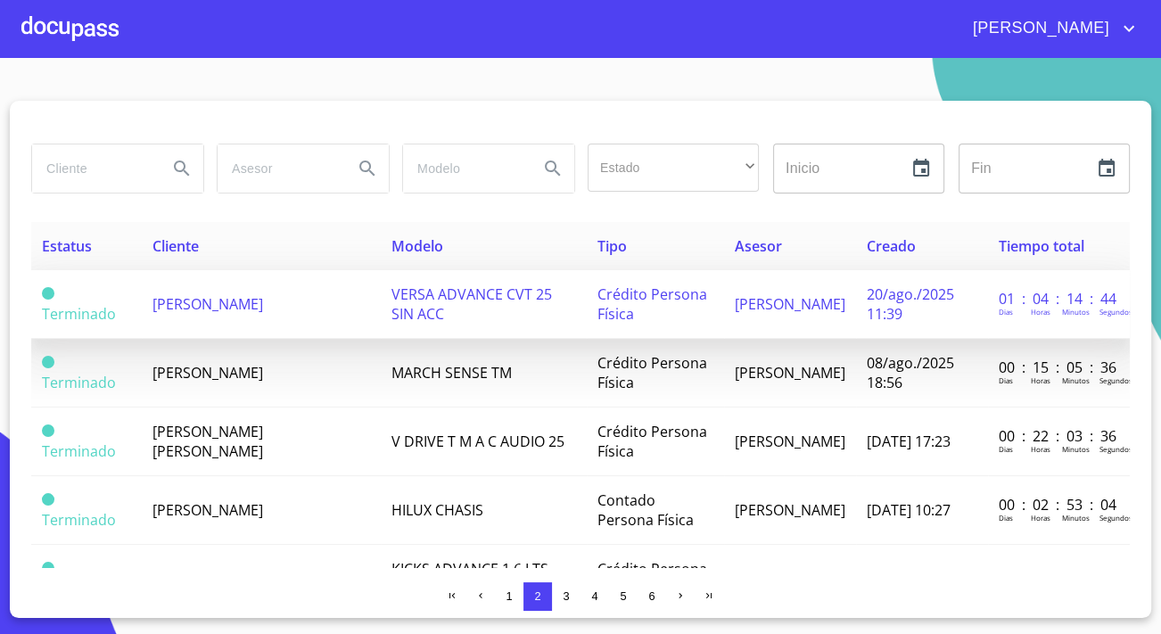
click at [243, 313] on span "ENRIQUE ALEJANDRO BRAMBILA SANCHEZ" at bounding box center [207, 304] width 111 height 20
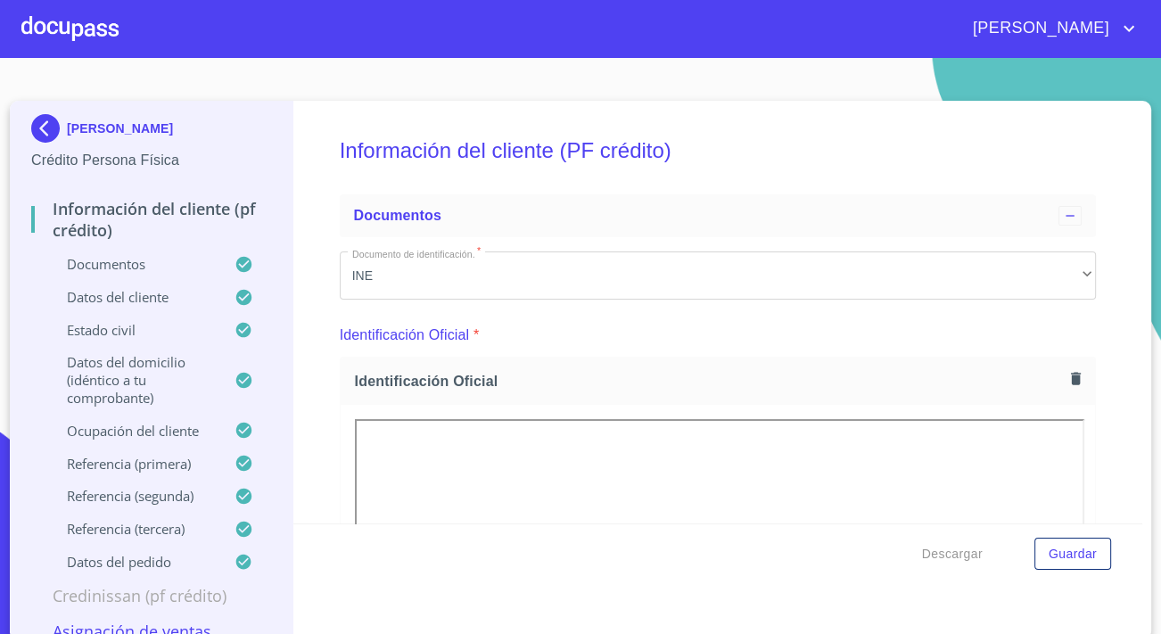
drag, startPoint x: 185, startPoint y: 137, endPoint x: 61, endPoint y: 114, distance: 126.1
click at [67, 121] on p "ENRIQUE ALEJANDRO BRAMBILA SANCHEZ" at bounding box center [120, 128] width 106 height 14
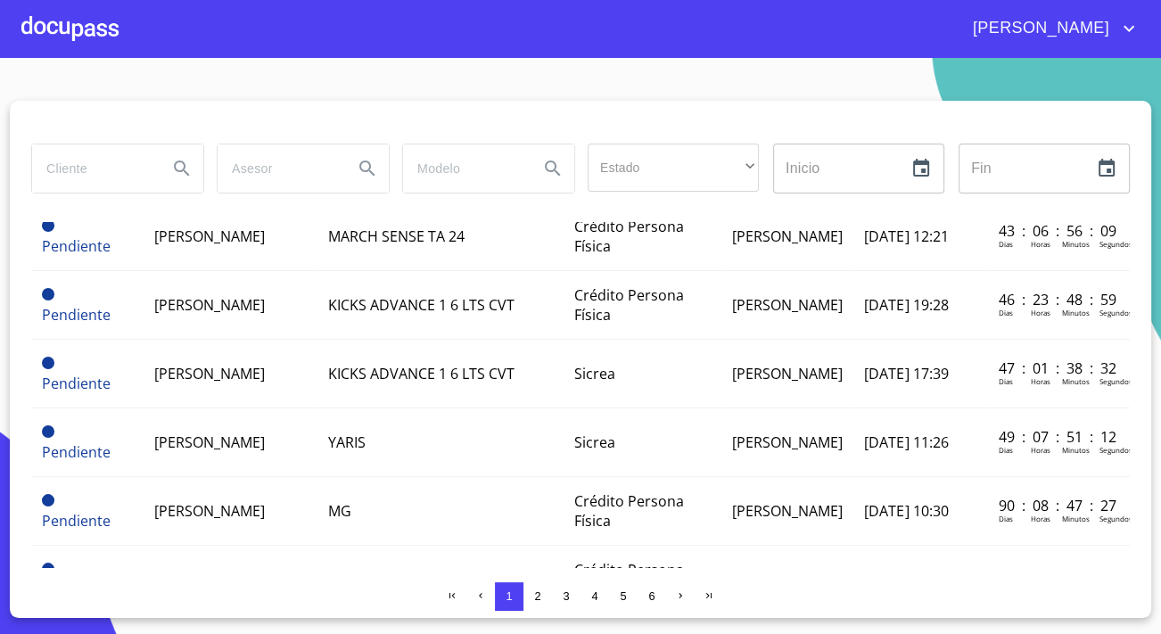
scroll to position [486, 0]
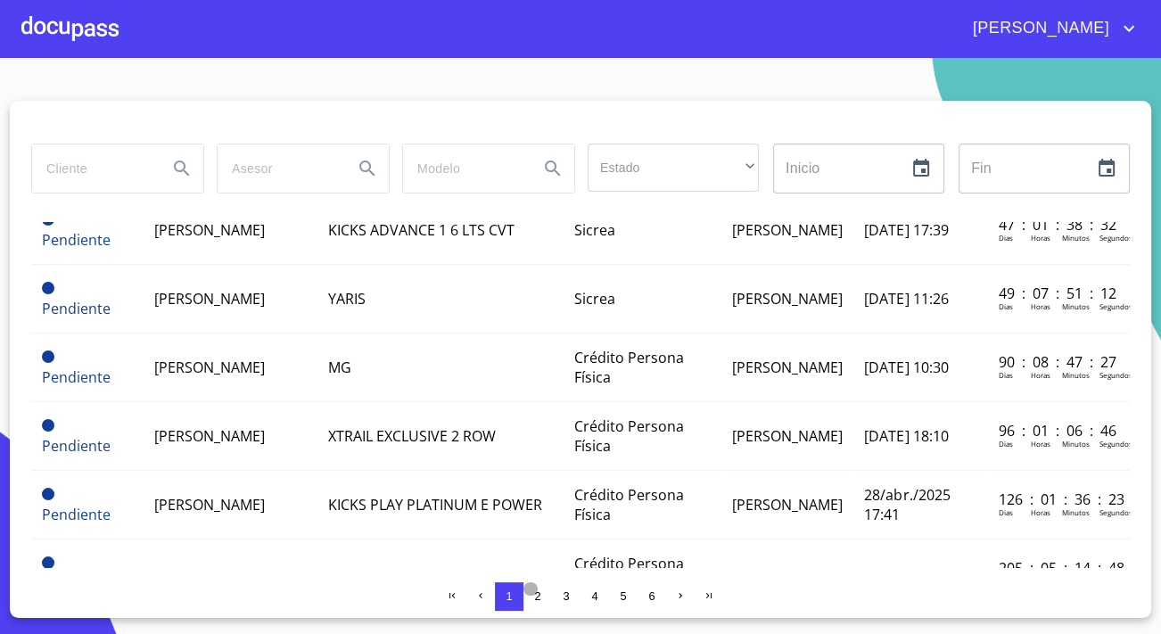
click at [529, 592] on button "2" at bounding box center [537, 596] width 29 height 29
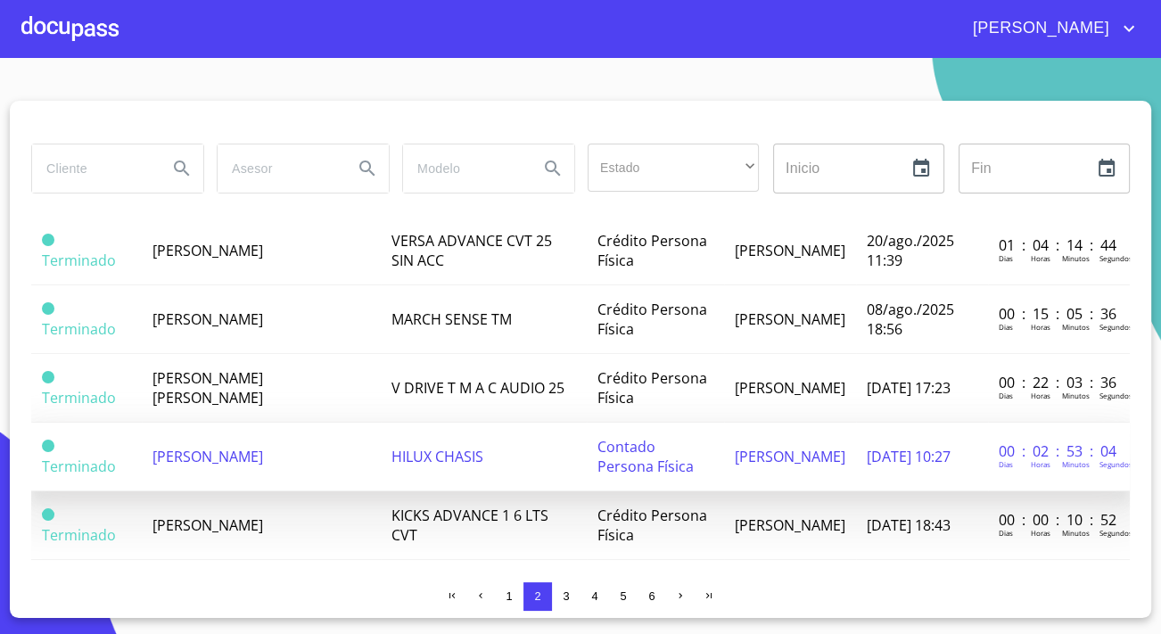
scroll to position [0, 0]
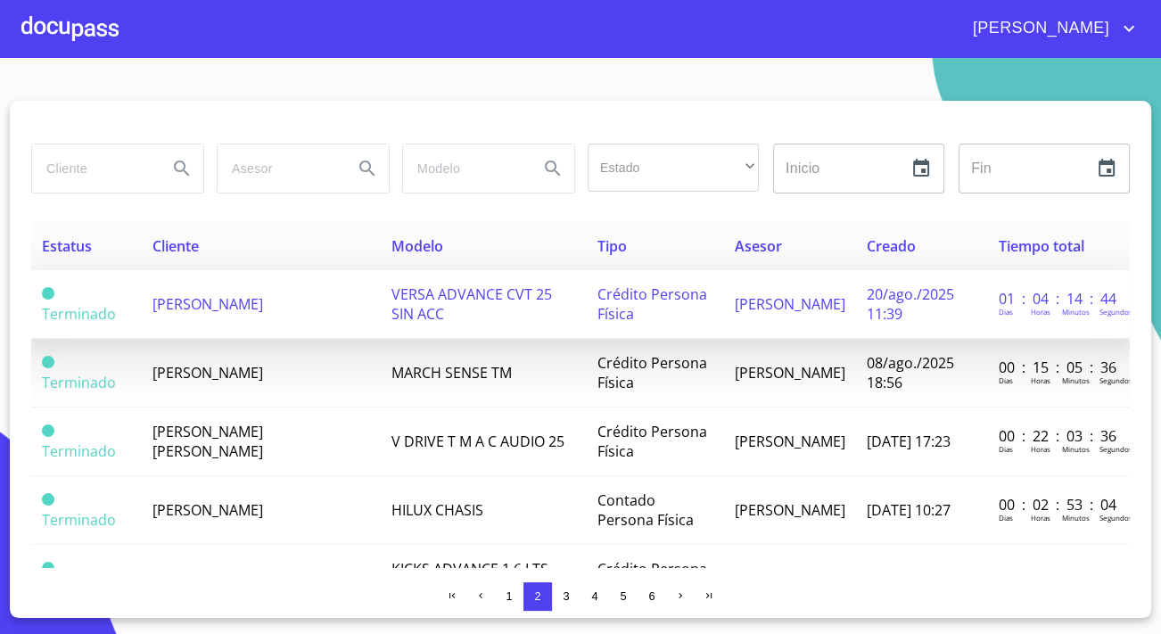
click at [238, 311] on span "ENRIQUE ALEJANDRO BRAMBILA SANCHEZ" at bounding box center [207, 304] width 111 height 20
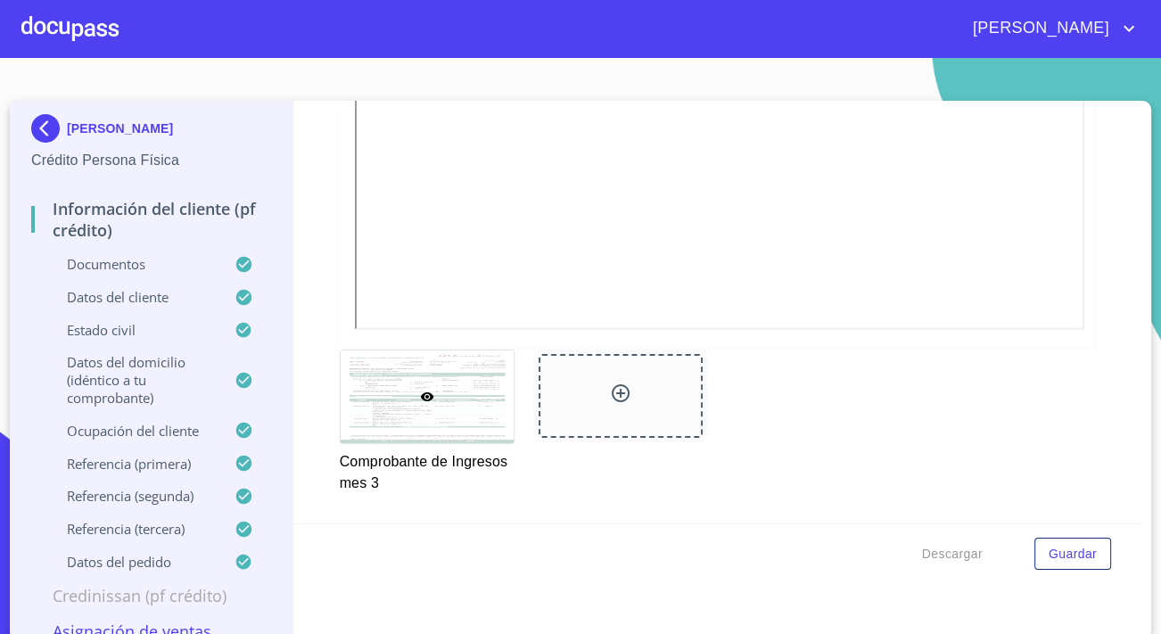
scroll to position [3646, 0]
click at [959, 547] on span "Descargar" at bounding box center [952, 554] width 61 height 22
